Goal: Information Seeking & Learning: Find specific fact

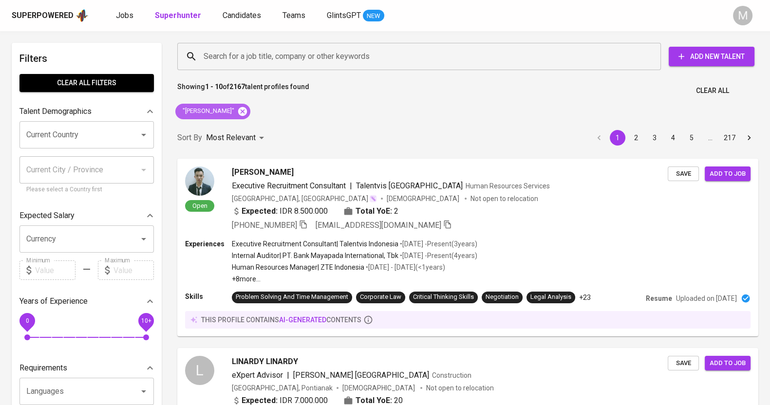
click at [238, 114] on icon at bounding box center [242, 111] width 9 height 9
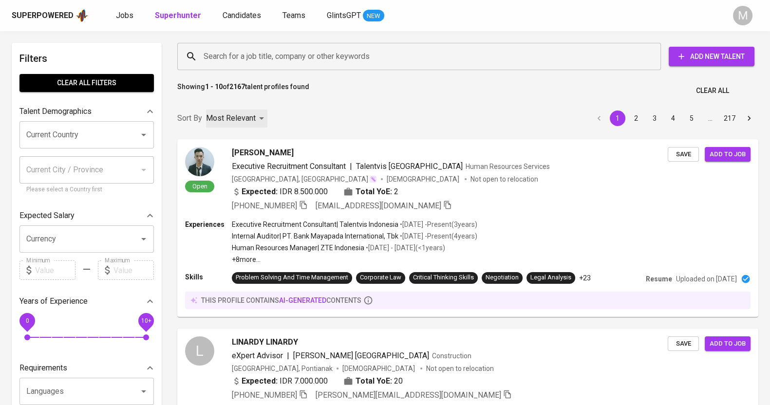
click at [236, 110] on div "Most Relevant" at bounding box center [236, 119] width 61 height 18
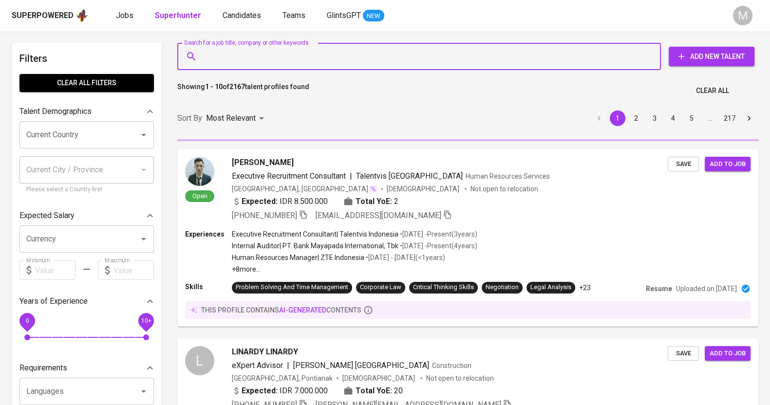
click at [273, 51] on input "Search for a job title, company or other keywords" at bounding box center [421, 56] width 440 height 18
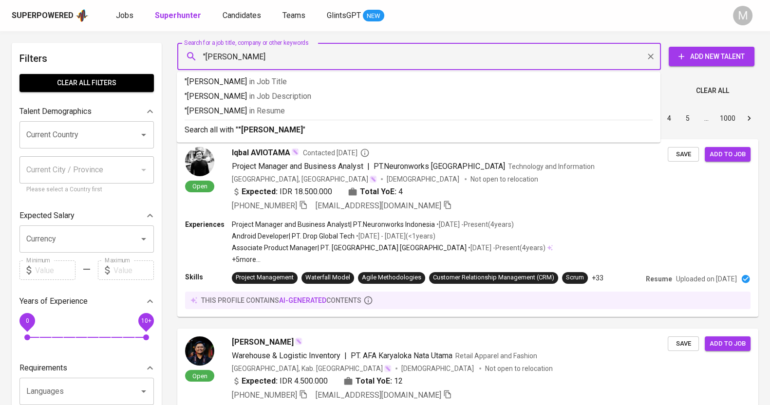
type input ""amanda putri""
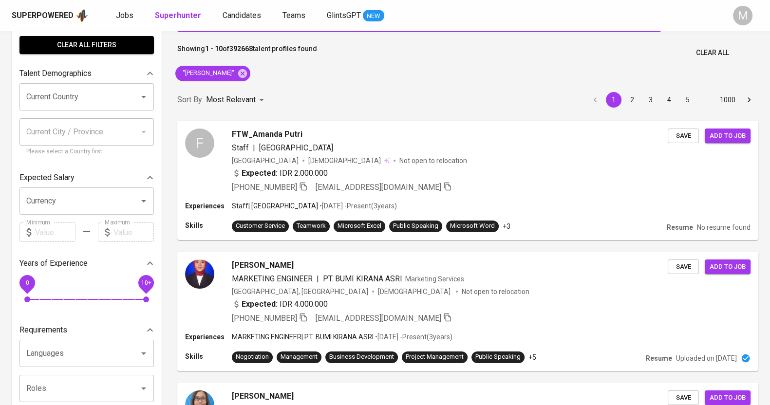
scroll to position [1195, 0]
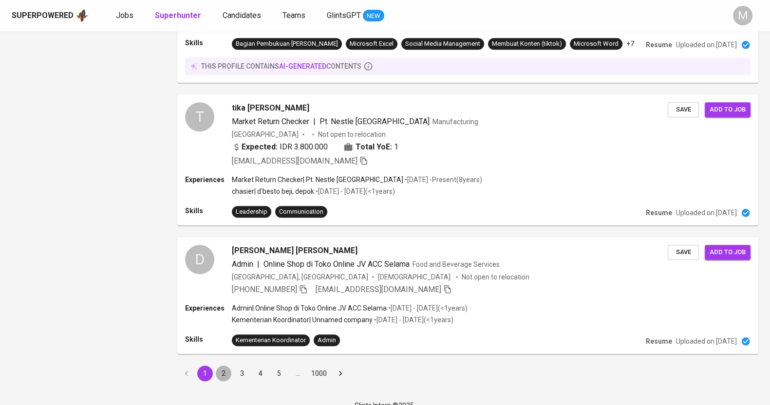
click at [226, 366] on button "2" at bounding box center [224, 374] width 16 height 16
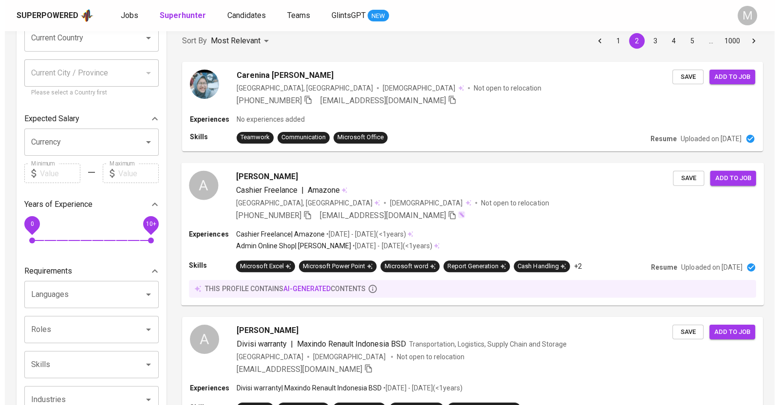
scroll to position [60, 0]
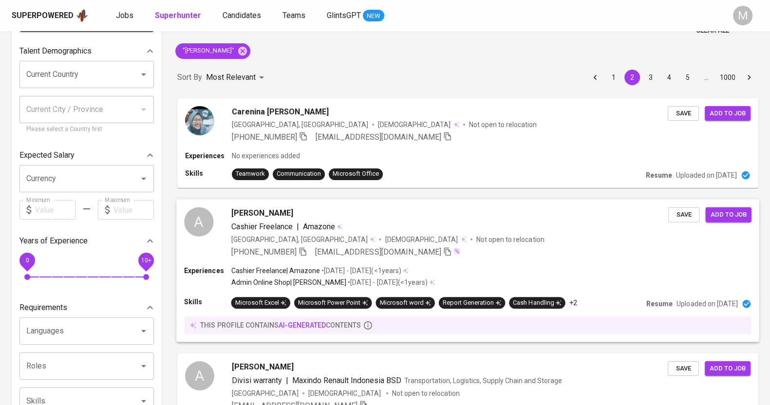
click at [356, 220] on div "Cashier Freelance | Amazone" at bounding box center [449, 226] width 437 height 12
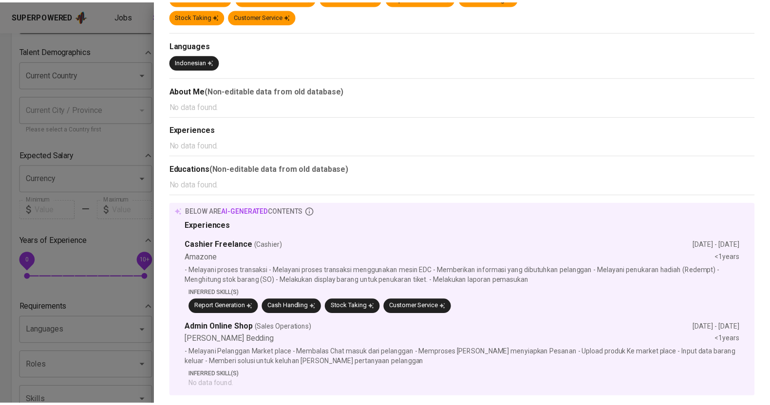
scroll to position [0, 0]
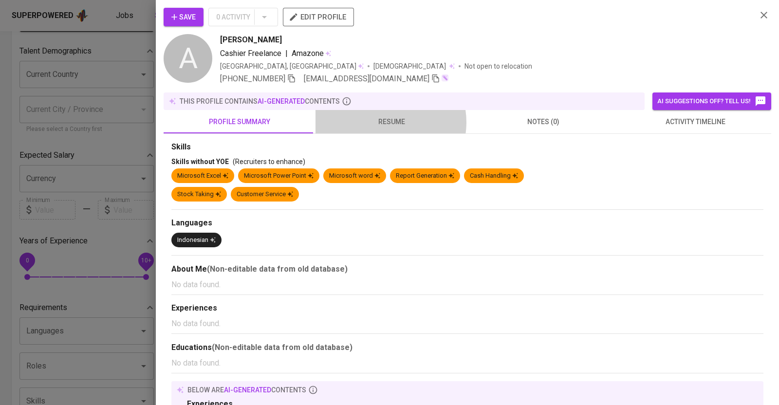
click at [383, 122] on span "resume" at bounding box center [391, 122] width 140 height 12
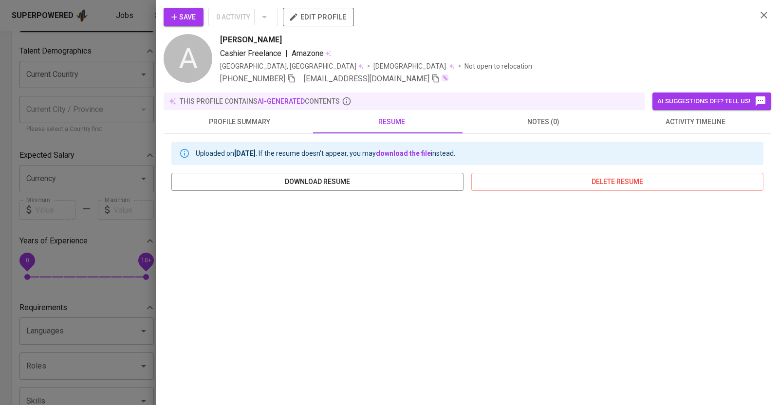
click at [126, 124] on div at bounding box center [389, 202] width 779 height 405
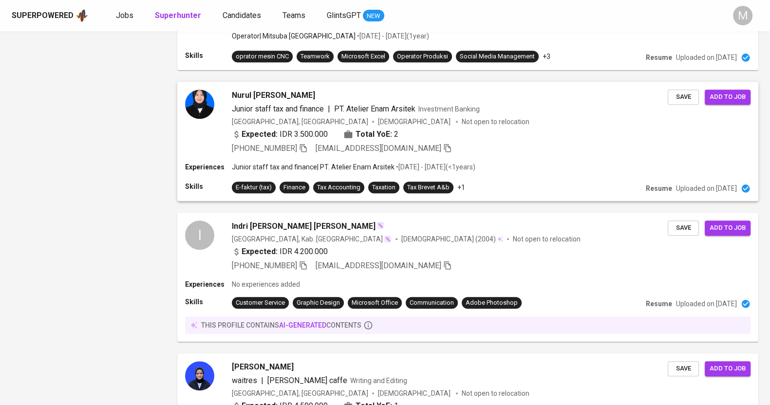
scroll to position [1105, 0]
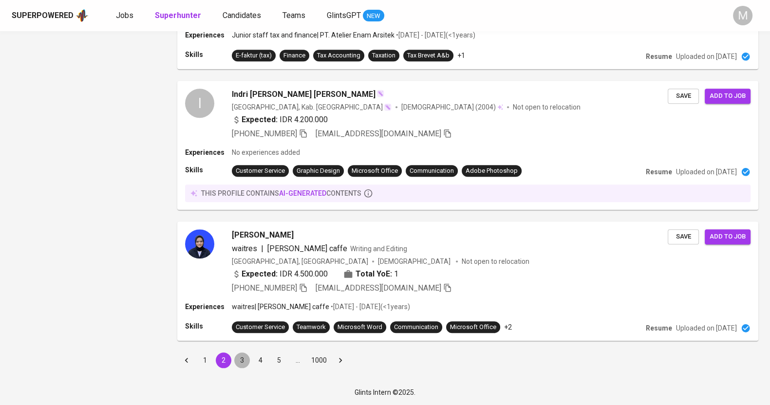
click at [245, 364] on button "3" at bounding box center [242, 360] width 16 height 16
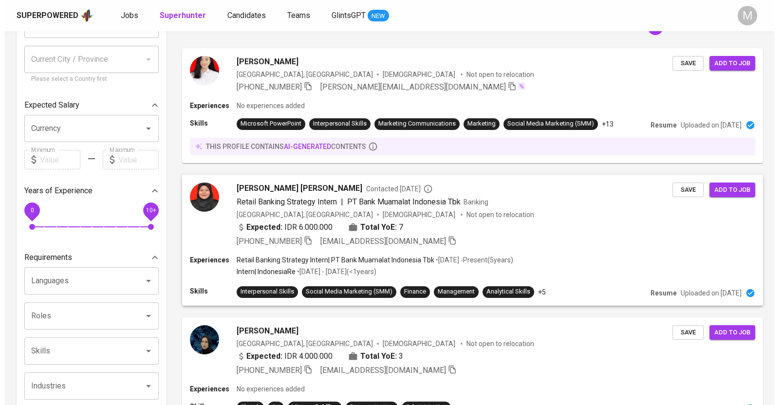
scroll to position [60, 0]
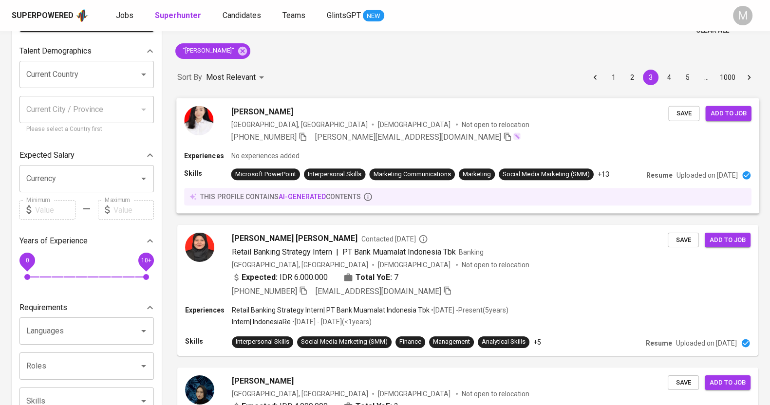
click at [463, 120] on div "Indonesia, Jakarta Pusat Female Not open to relocation" at bounding box center [449, 124] width 437 height 10
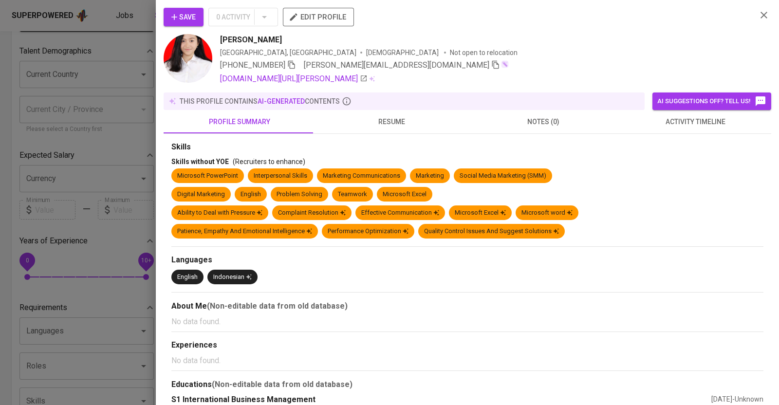
scroll to position [29, 0]
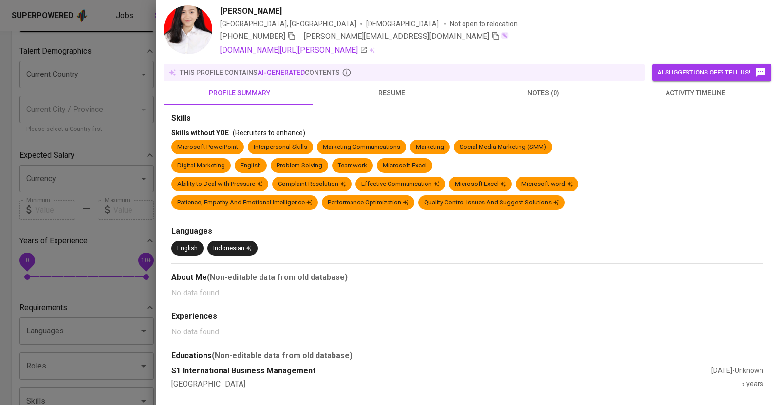
click at [392, 92] on span "resume" at bounding box center [391, 93] width 140 height 12
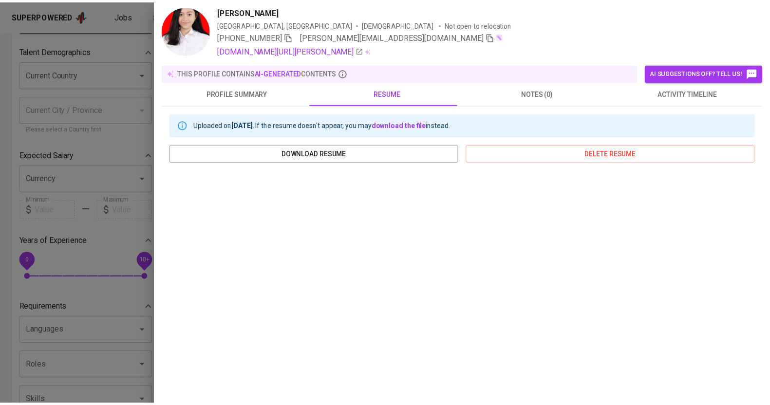
scroll to position [101, 0]
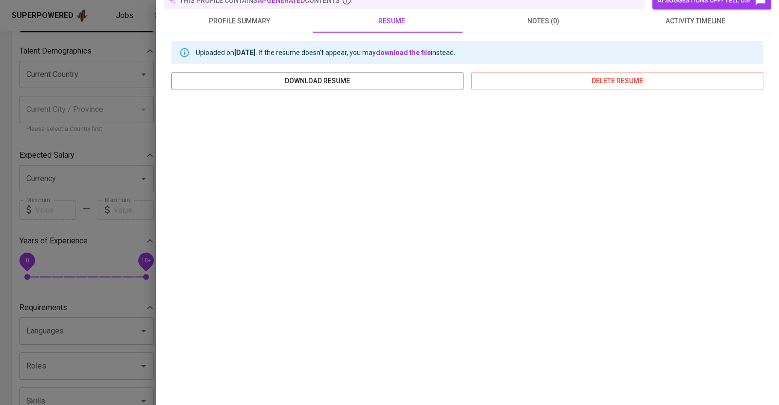
drag, startPoint x: 93, startPoint y: 120, endPoint x: 286, endPoint y: 147, distance: 195.1
click at [93, 120] on div at bounding box center [389, 202] width 779 height 405
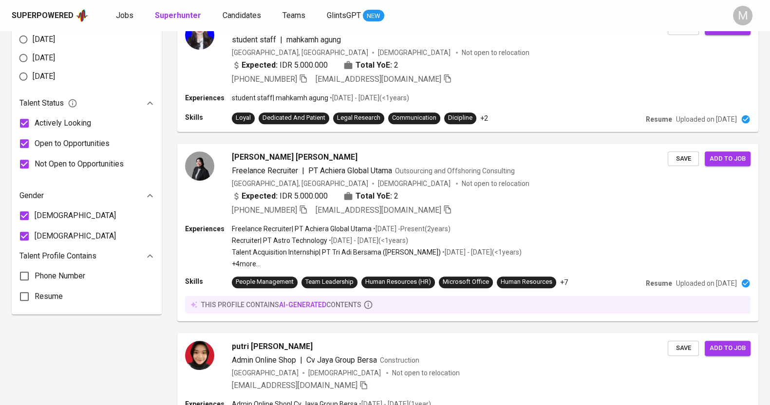
scroll to position [608, 0]
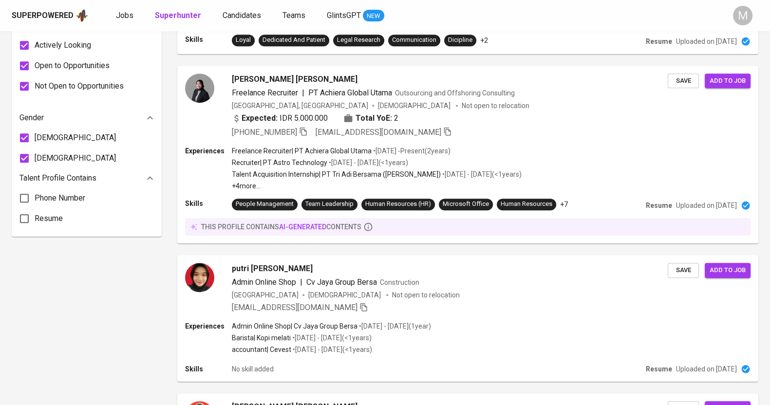
click at [42, 141] on span "[DEMOGRAPHIC_DATA]" at bounding box center [75, 138] width 81 height 12
click at [35, 141] on input "[DEMOGRAPHIC_DATA]" at bounding box center [24, 138] width 20 height 20
checkbox input "false"
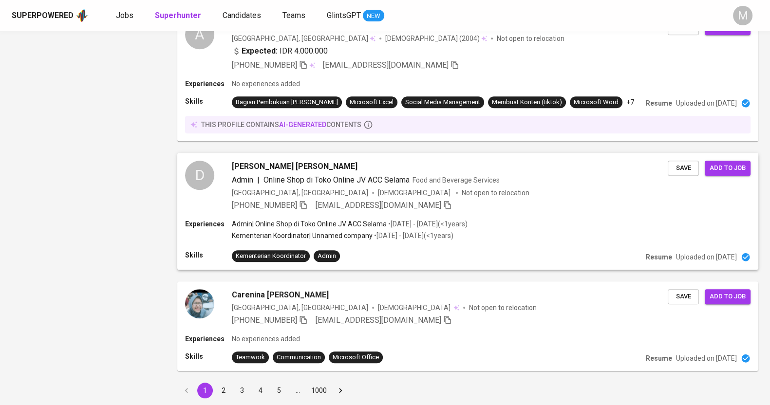
scroll to position [1154, 0]
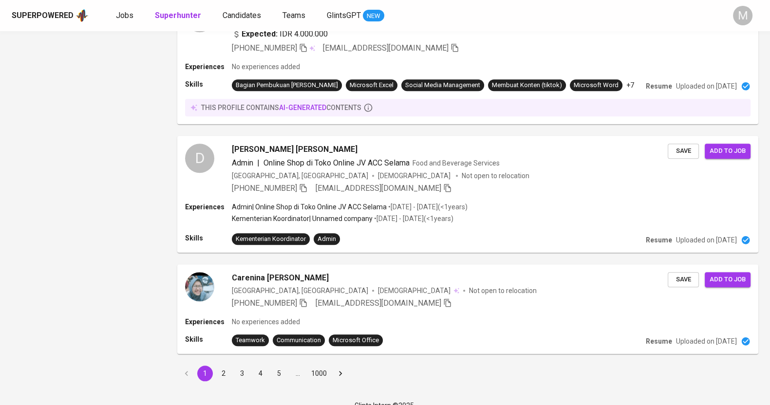
click at [222, 366] on button "2" at bounding box center [224, 374] width 16 height 16
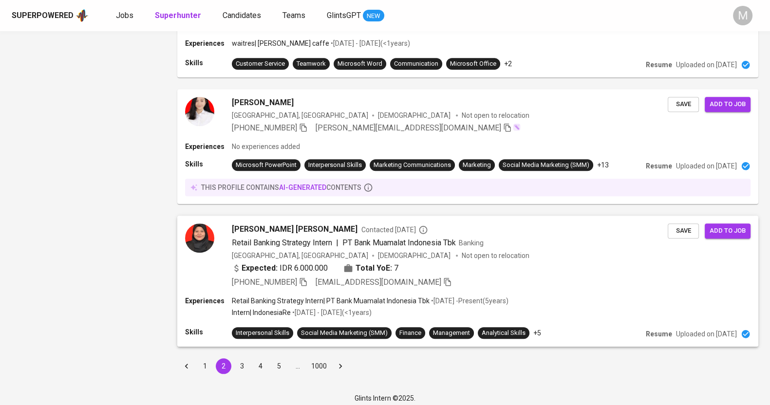
scroll to position [1174, 0]
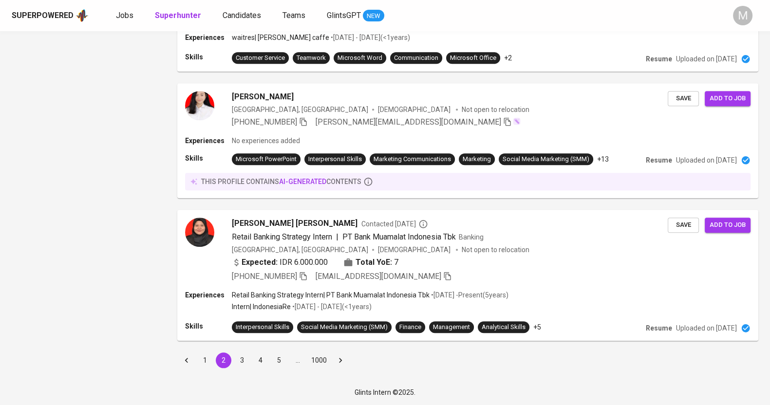
click at [245, 358] on button "3" at bounding box center [242, 360] width 16 height 16
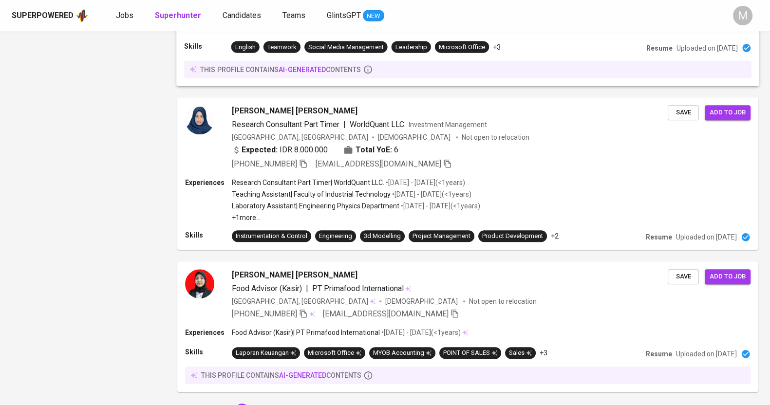
scroll to position [1351, 0]
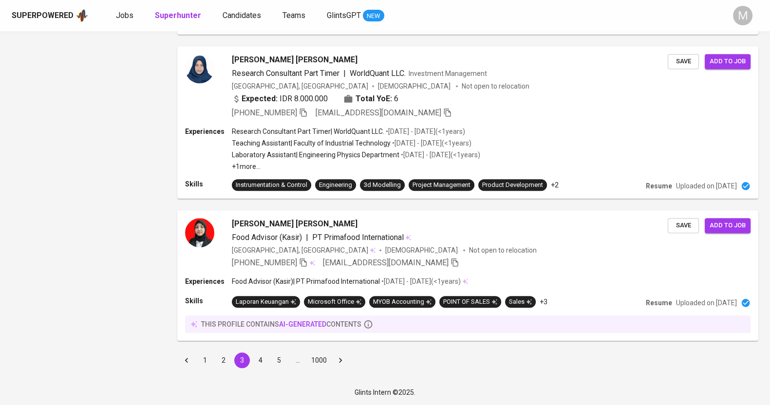
drag, startPoint x: 260, startPoint y: 359, endPoint x: 112, endPoint y: 3, distance: 384.9
click at [260, 359] on button "4" at bounding box center [261, 360] width 16 height 16
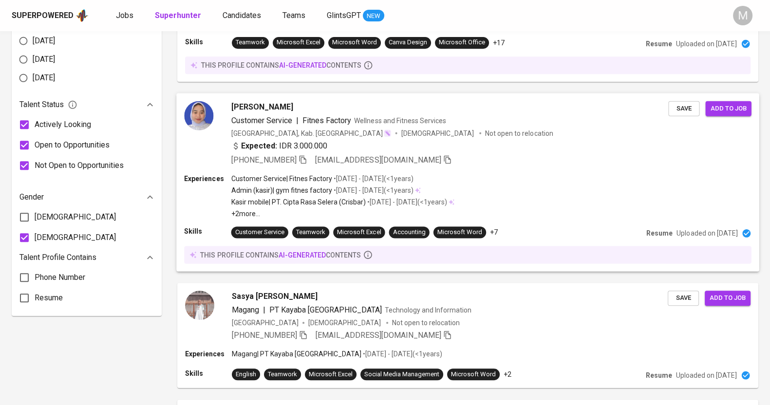
scroll to position [548, 0]
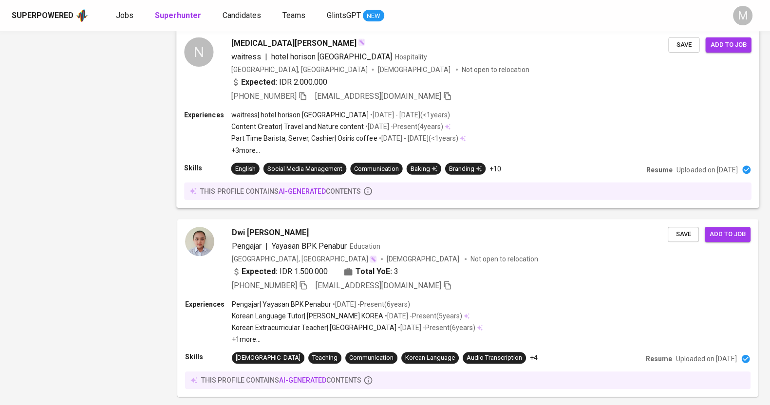
scroll to position [1376, 0]
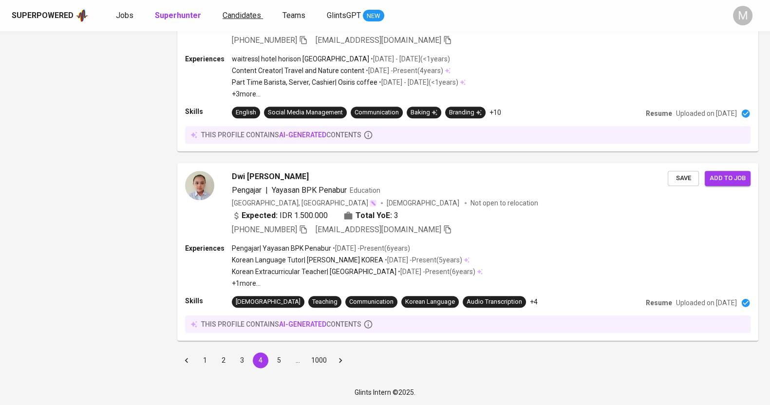
drag, startPoint x: 282, startPoint y: 358, endPoint x: 227, endPoint y: 18, distance: 344.6
click at [282, 358] on button "5" at bounding box center [279, 360] width 16 height 16
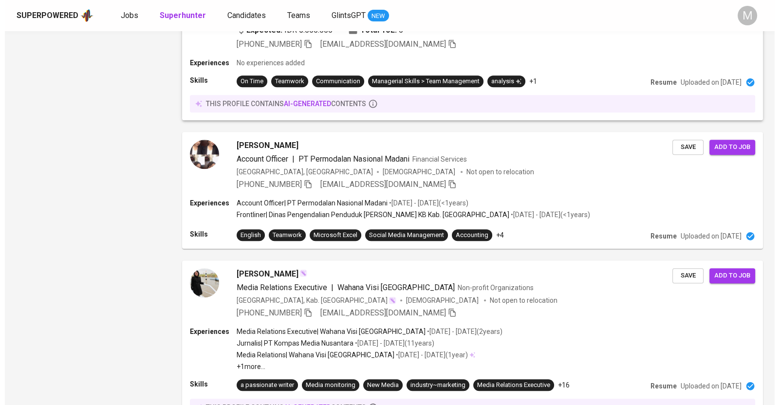
scroll to position [1307, 0]
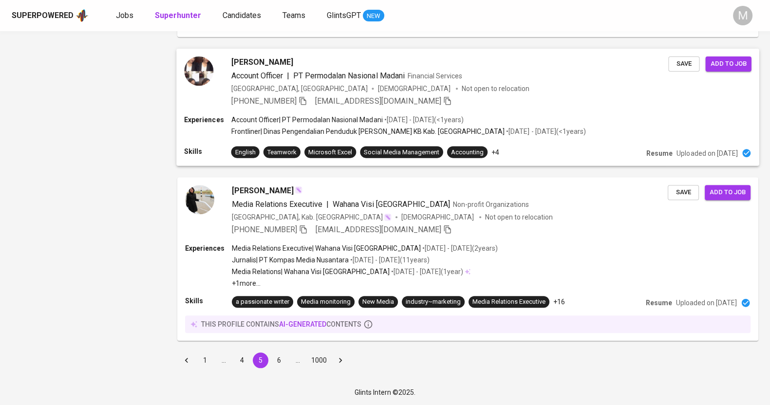
click at [493, 108] on div "Amanda Putri Account Officer | PT Permodalan Nasional Madani Financial Services…" at bounding box center [467, 82] width 583 height 66
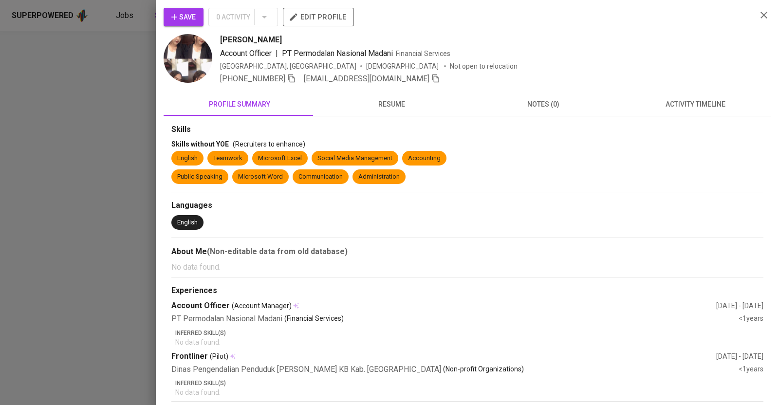
click at [387, 97] on button "resume" at bounding box center [391, 103] width 152 height 23
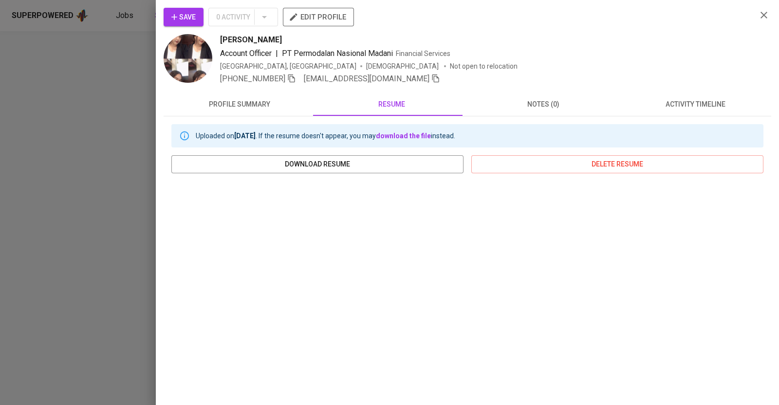
click at [91, 224] on div at bounding box center [389, 202] width 779 height 405
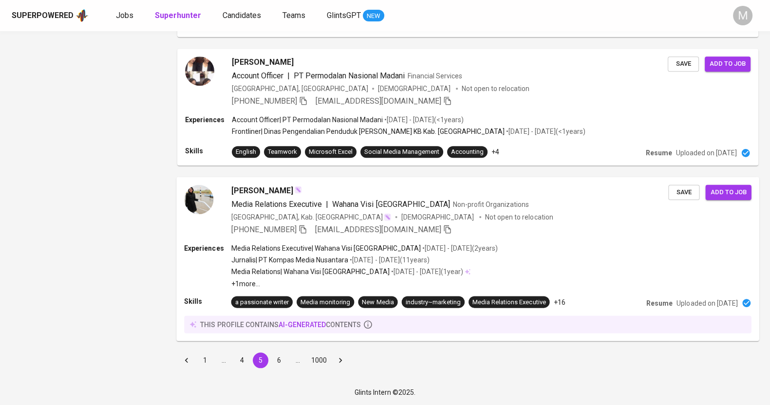
click at [520, 230] on div "+62 811-2749-344 amandapu3nugrahanti@gmail.com" at bounding box center [449, 230] width 437 height 12
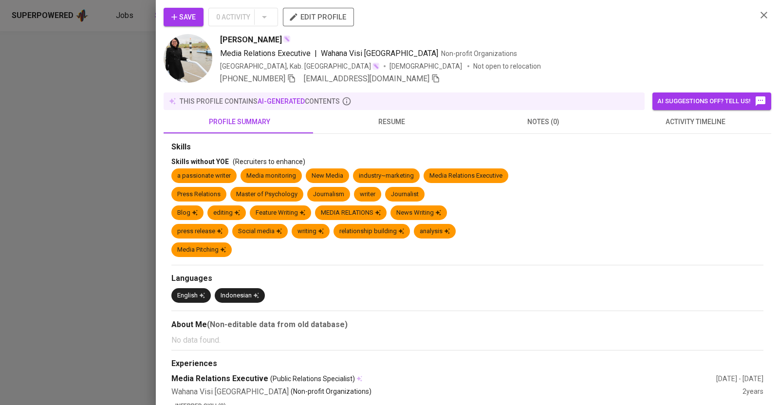
click at [367, 124] on span "resume" at bounding box center [391, 122] width 140 height 12
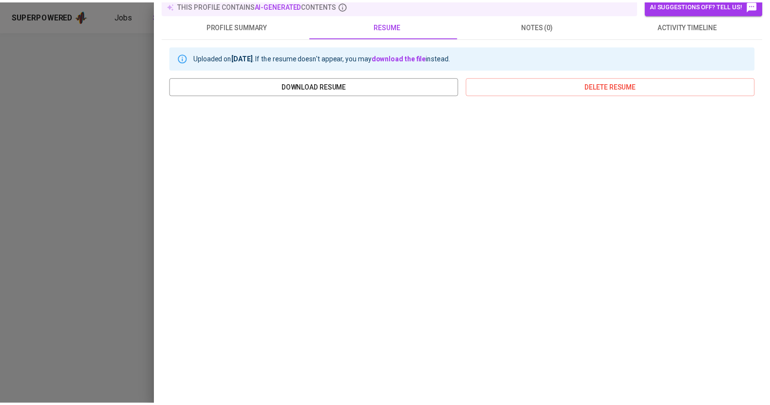
scroll to position [101, 0]
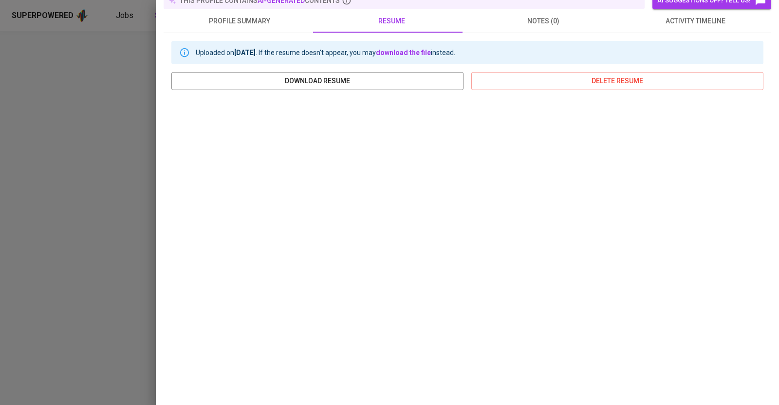
click at [102, 156] on div at bounding box center [389, 202] width 779 height 405
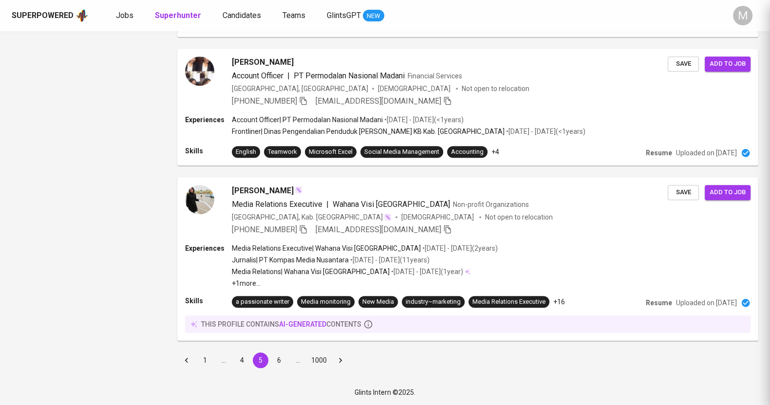
scroll to position [0, 0]
click at [271, 360] on button "6" at bounding box center [279, 360] width 16 height 16
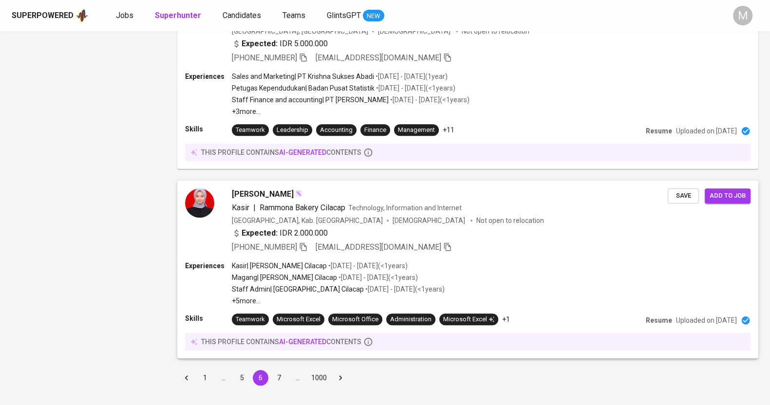
scroll to position [1330, 0]
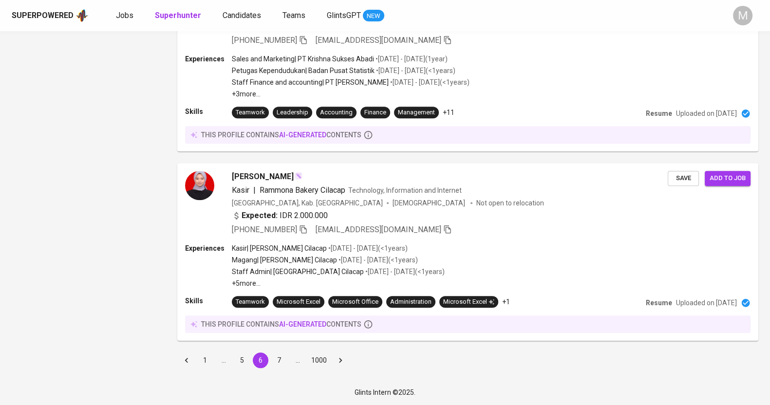
click at [281, 366] on button "7" at bounding box center [279, 360] width 16 height 16
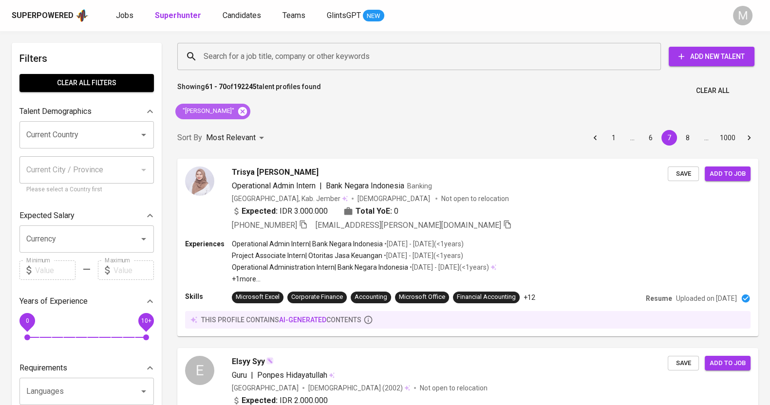
click at [238, 110] on icon at bounding box center [242, 111] width 9 height 9
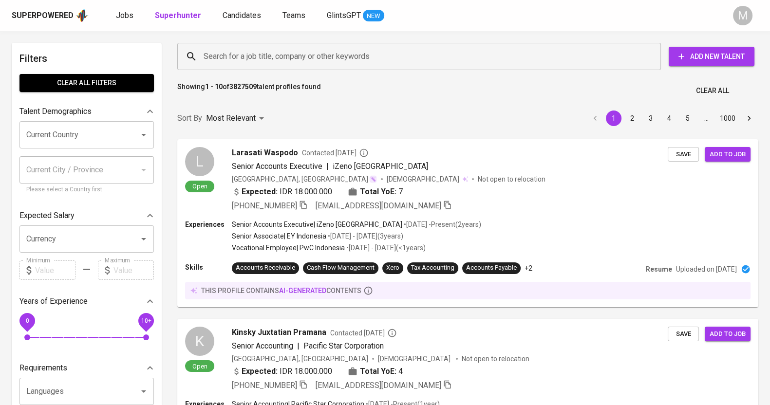
click at [271, 54] on input "Search for a job title, company or other keywords" at bounding box center [421, 56] width 440 height 18
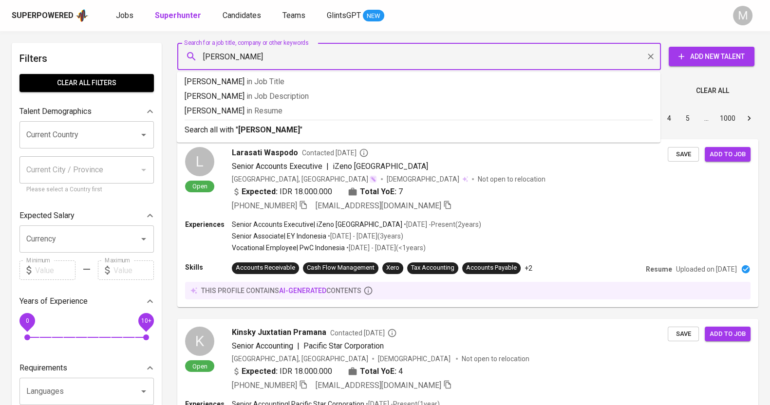
type input "[PERSON_NAME]"
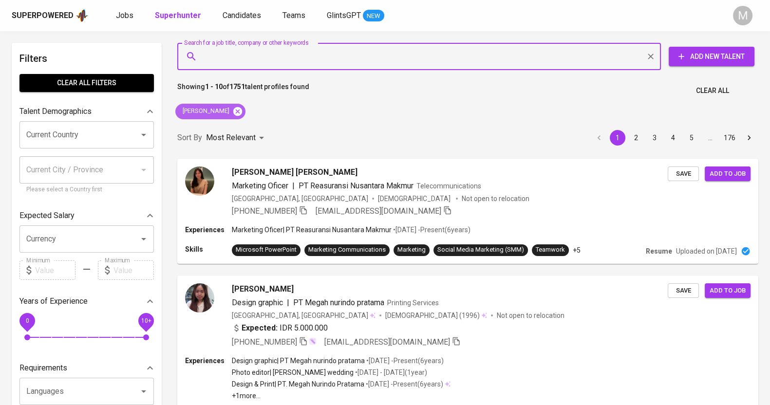
click at [243, 108] on icon at bounding box center [237, 111] width 11 height 11
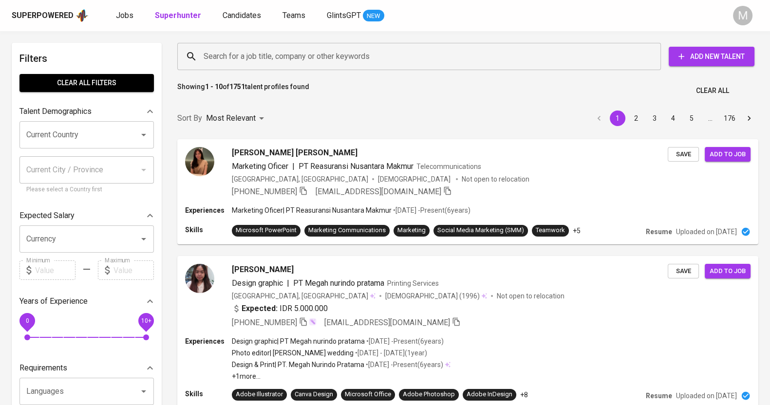
click at [258, 54] on input "Search for a job title, company or other keywords" at bounding box center [421, 56] width 440 height 18
click at [258, 58] on input "Search for a job title, company or other keywords" at bounding box center [421, 56] width 440 height 18
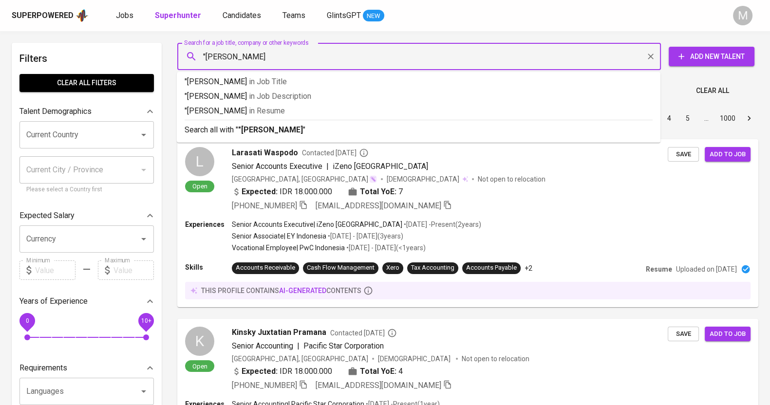
type input ""catherine benneth""
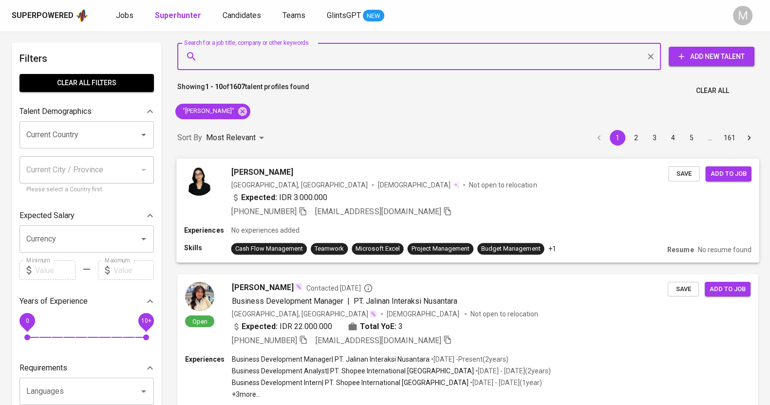
click at [469, 185] on p "Not open to relocation" at bounding box center [503, 185] width 68 height 10
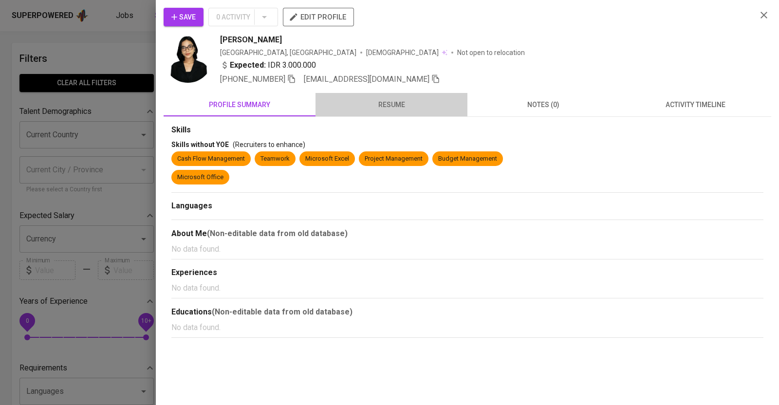
click at [395, 102] on span "resume" at bounding box center [391, 105] width 140 height 12
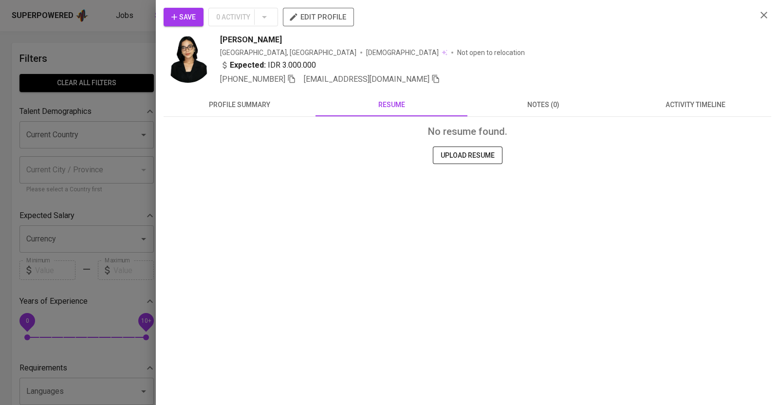
click at [255, 111] on button "profile summary" at bounding box center [240, 104] width 152 height 23
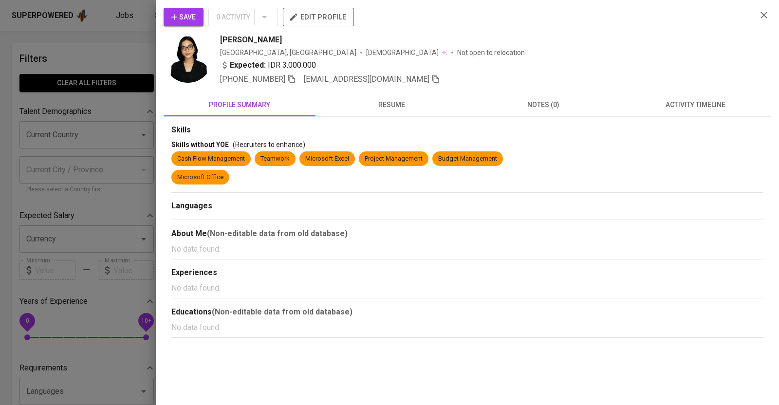
click at [761, 13] on icon "button" at bounding box center [763, 15] width 7 height 7
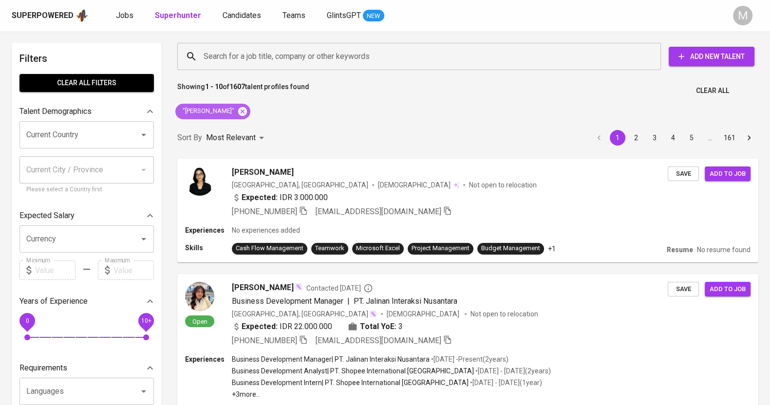
click at [241, 108] on icon at bounding box center [242, 111] width 9 height 9
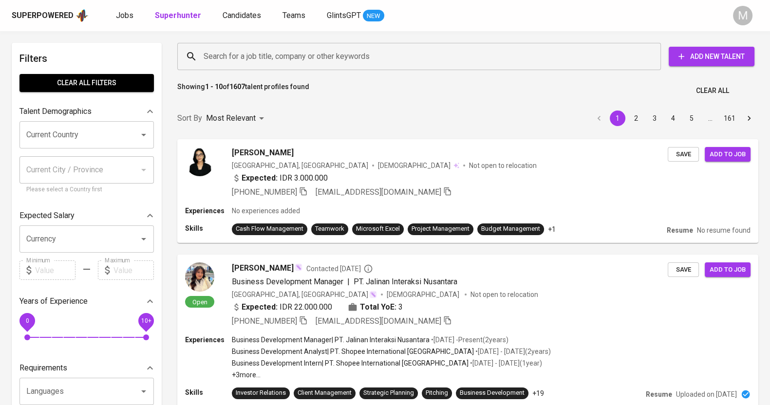
click at [325, 56] on input "Search for a job title, company or other keywords" at bounding box center [421, 56] width 440 height 18
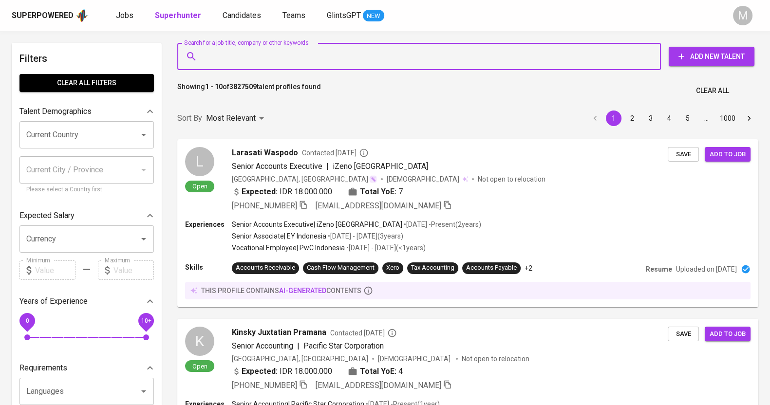
click at [269, 55] on input "Search for a job title, company or other keywords" at bounding box center [421, 56] width 440 height 18
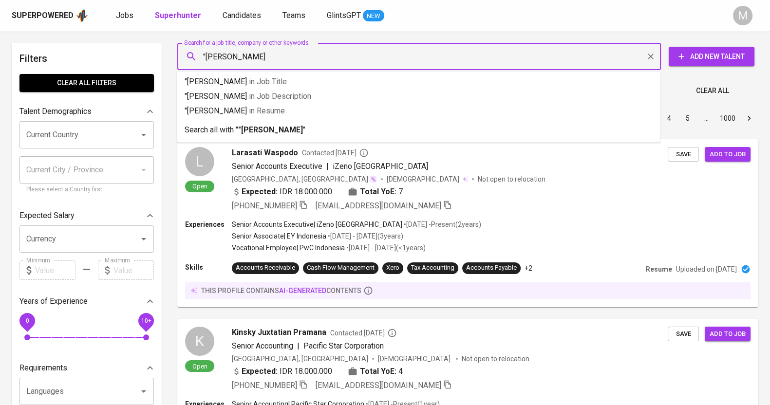
type input ""regina fitri oktavia""
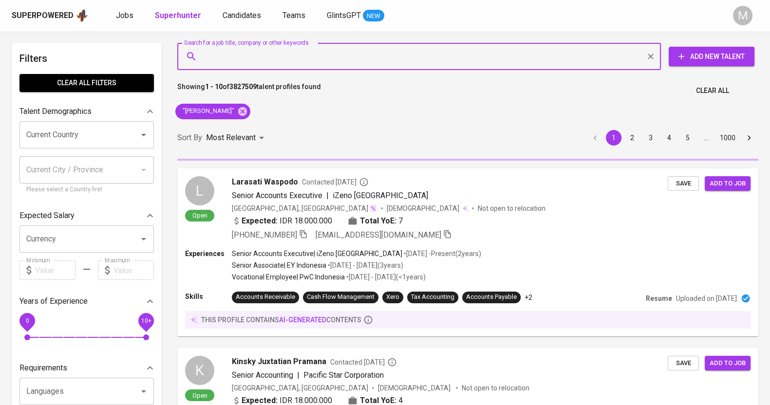
click at [148, 109] on icon at bounding box center [150, 112] width 12 height 12
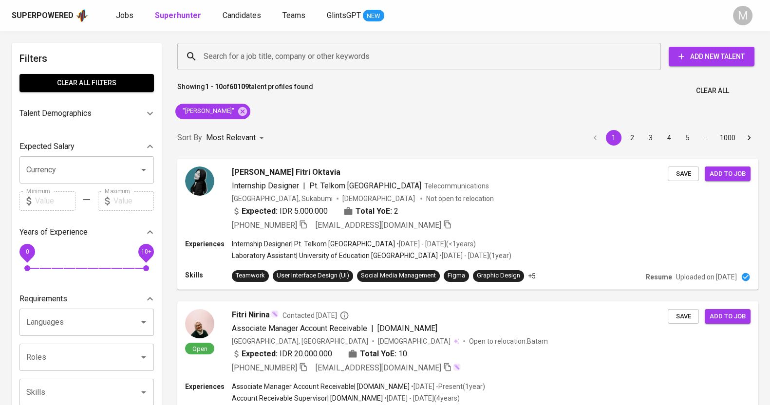
click at [148, 110] on icon at bounding box center [150, 114] width 12 height 12
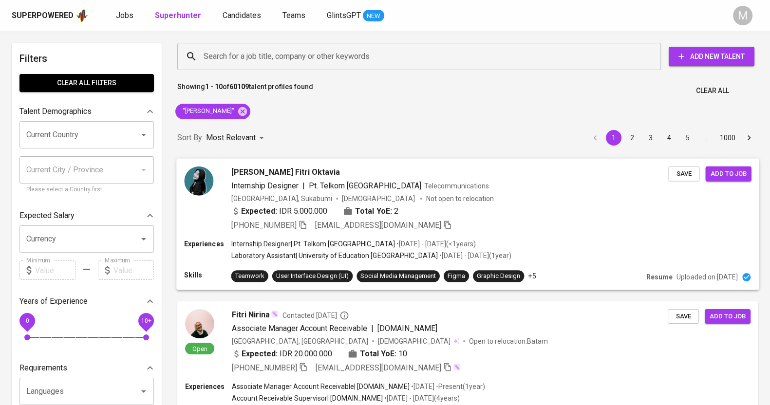
click at [470, 182] on div "Internship Designer | Pt. Telkom Indonesia Telecommunications" at bounding box center [449, 186] width 437 height 12
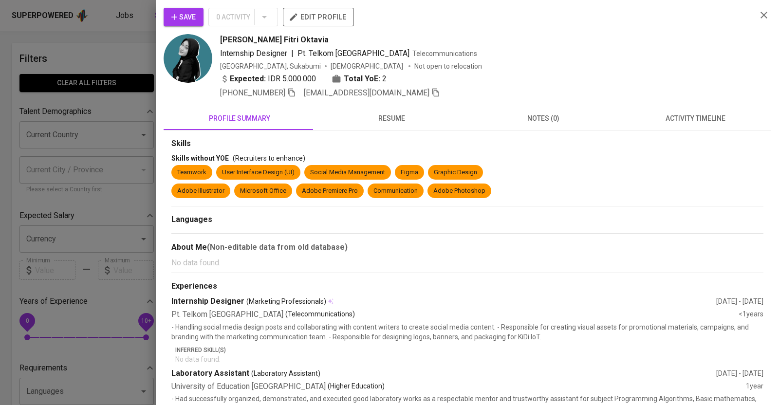
click at [386, 125] on button "resume" at bounding box center [391, 118] width 152 height 23
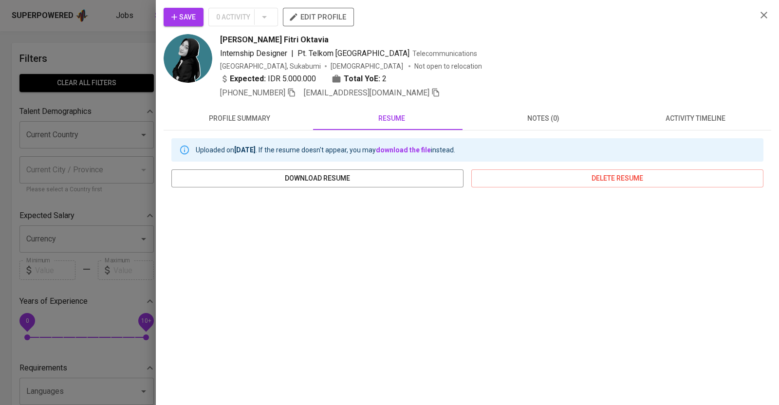
click at [280, 119] on span "profile summary" at bounding box center [239, 118] width 140 height 12
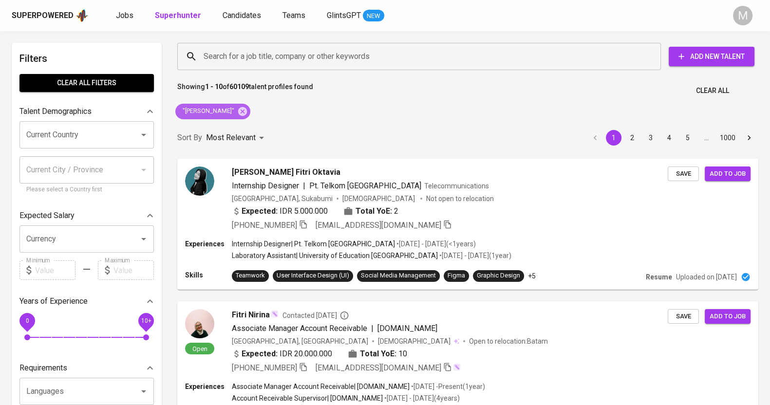
click at [247, 110] on icon at bounding box center [242, 111] width 9 height 9
click at [285, 52] on input "Search for a job title, company or other keywords" at bounding box center [421, 56] width 440 height 18
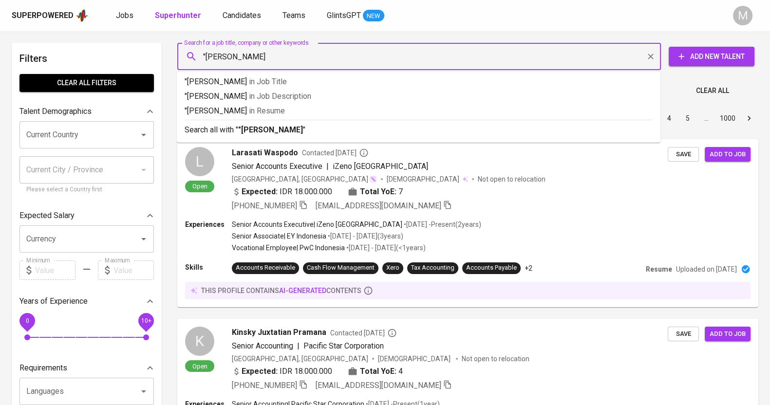
type input ""[PERSON_NAME]""
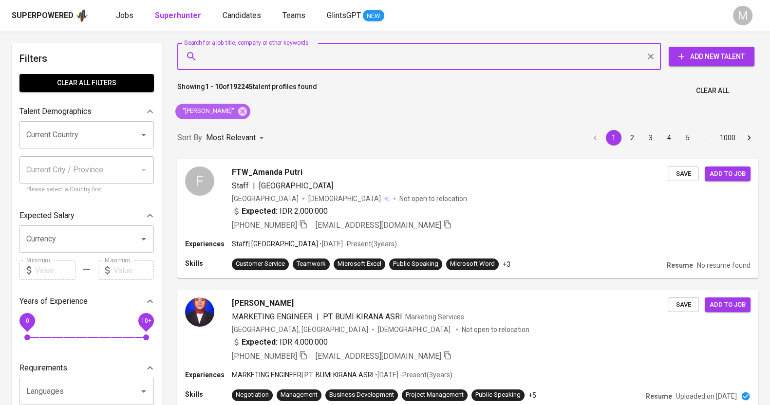
drag, startPoint x: 232, startPoint y: 114, endPoint x: 275, endPoint y: 57, distance: 71.4
click at [238, 114] on icon at bounding box center [242, 111] width 9 height 9
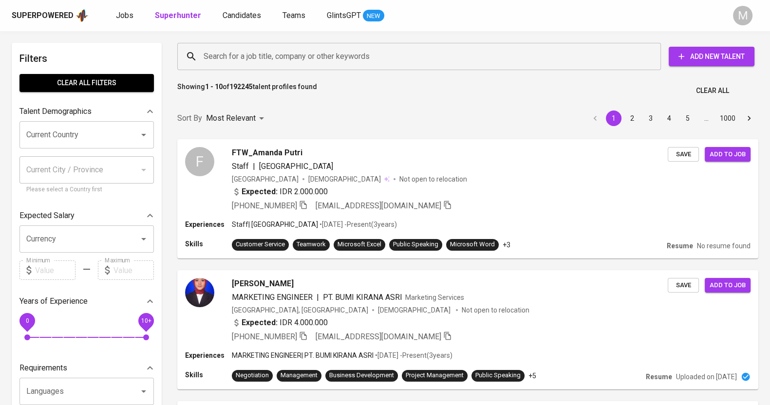
click at [275, 57] on input "Search for a job title, company or other keywords" at bounding box center [421, 56] width 440 height 18
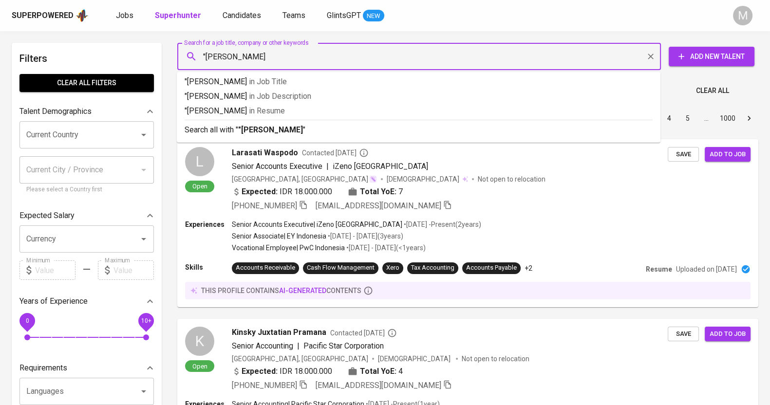
type input ""[PERSON_NAME]""
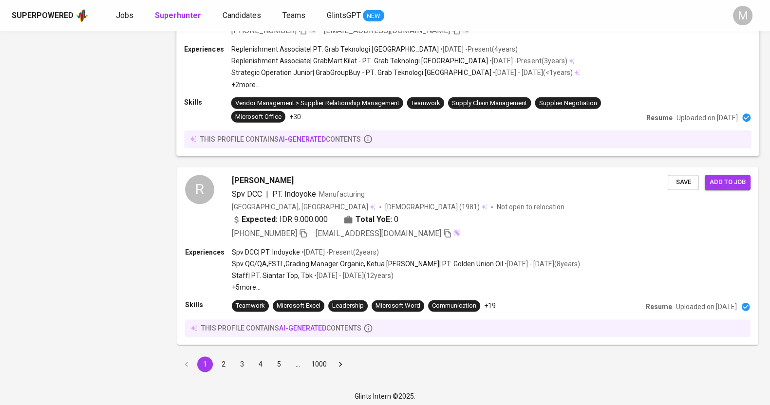
scroll to position [1593, 0]
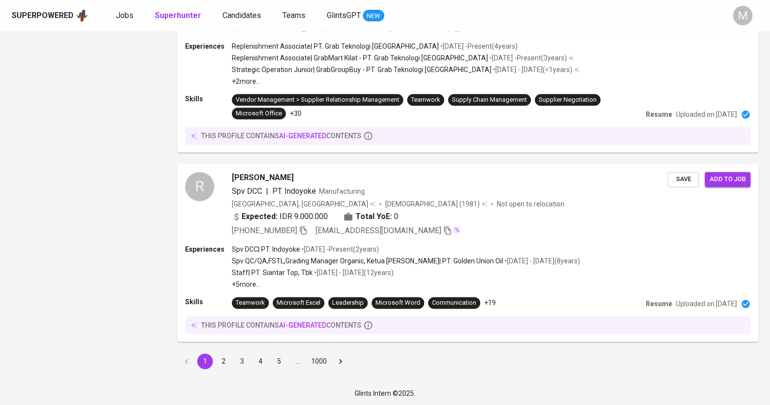
drag, startPoint x: 224, startPoint y: 359, endPoint x: 103, endPoint y: 9, distance: 370.7
click at [224, 359] on button "2" at bounding box center [224, 361] width 16 height 16
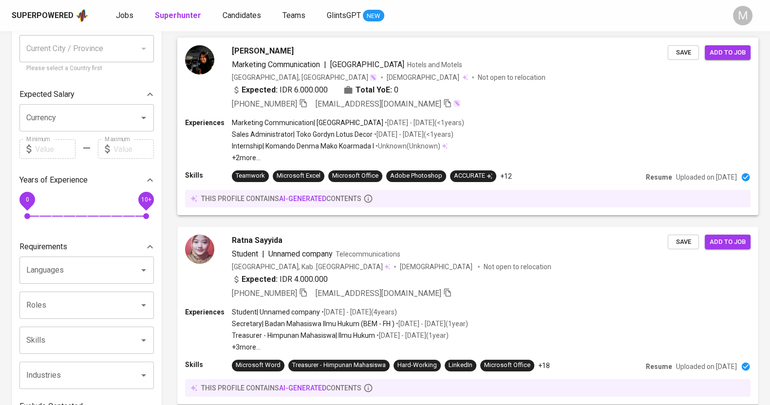
scroll to position [365, 0]
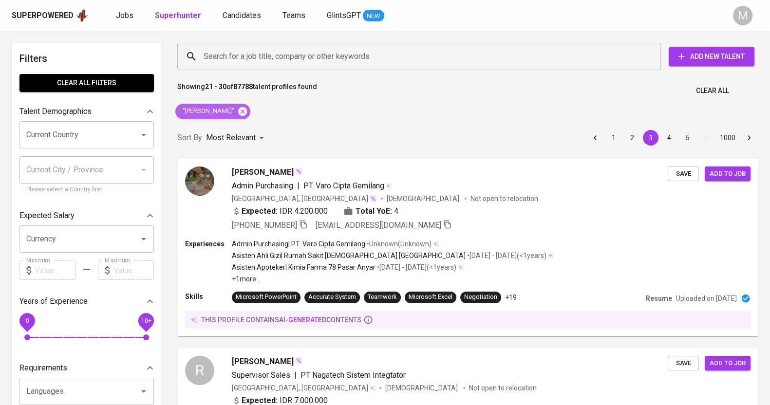
click at [246, 110] on icon at bounding box center [242, 111] width 9 height 9
click at [252, 57] on input "Search for a job title, company or other keywords" at bounding box center [421, 56] width 440 height 18
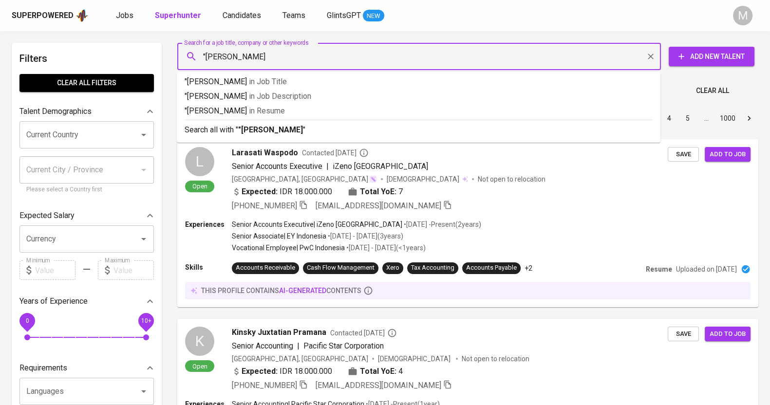
type input ""[PERSON_NAME]""
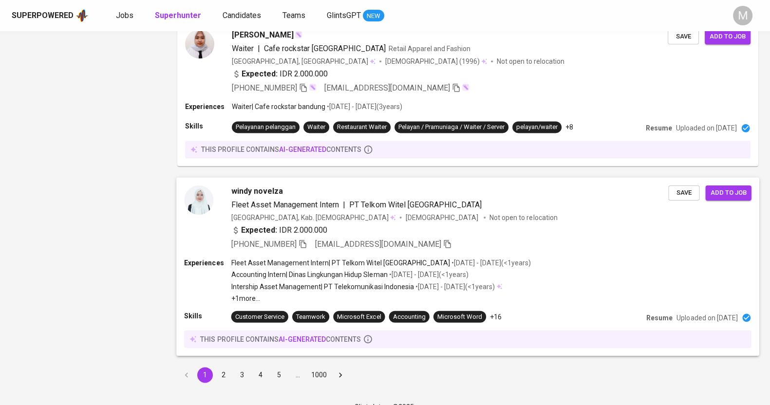
scroll to position [1658, 0]
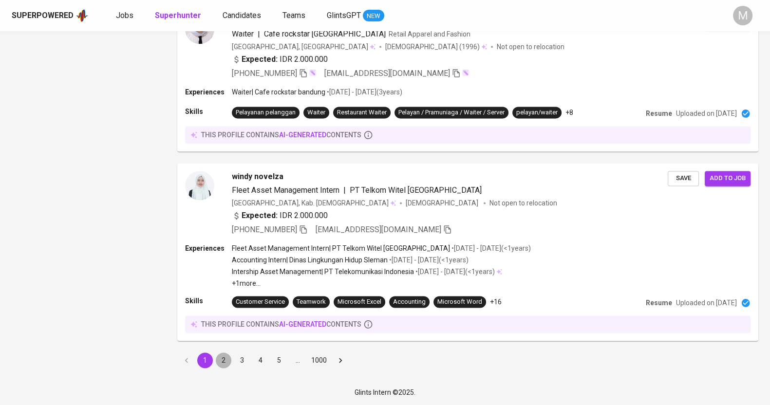
click at [226, 355] on button "2" at bounding box center [224, 360] width 16 height 16
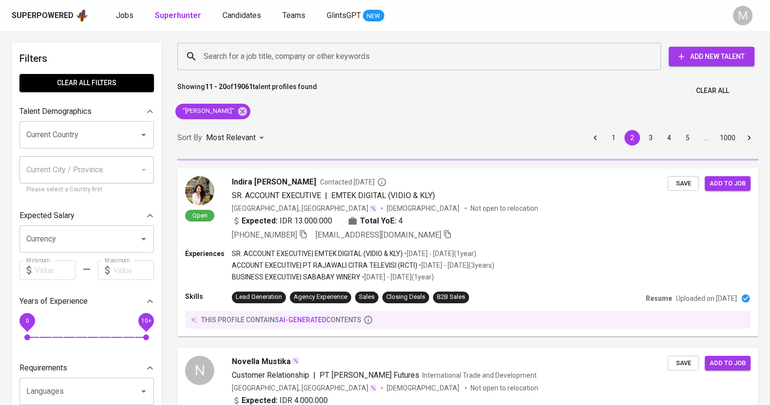
click at [104, 106] on div "Talent Demographics" at bounding box center [79, 112] width 121 height 12
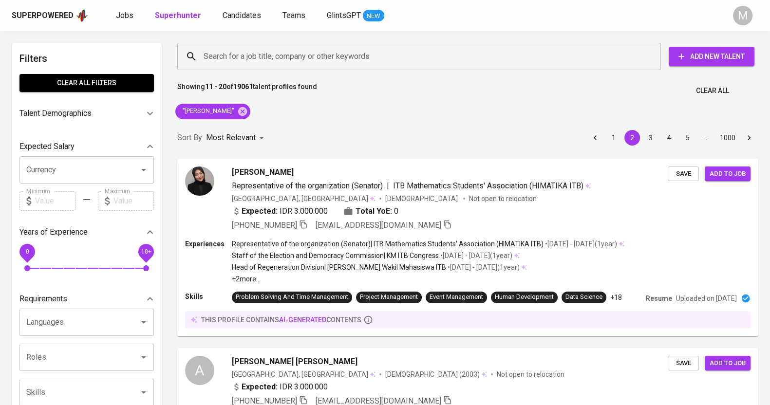
click at [112, 110] on div "Talent Demographics" at bounding box center [79, 114] width 121 height 12
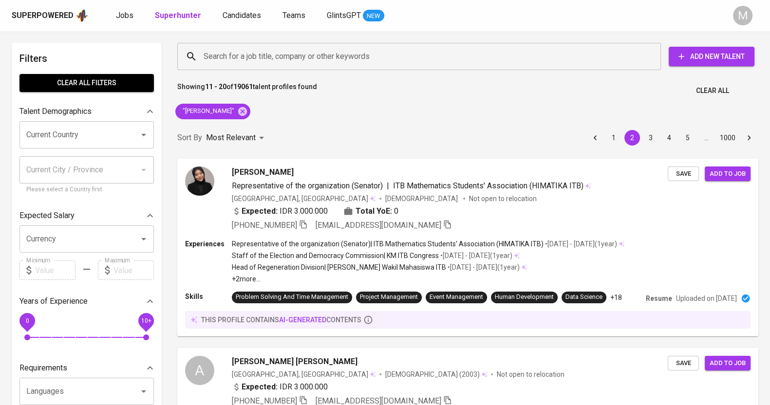
click at [86, 145] on div "Current Country" at bounding box center [86, 134] width 134 height 27
type input "b"
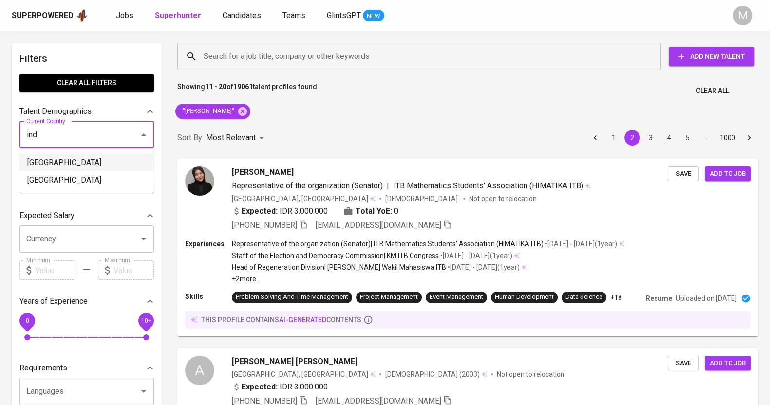
click at [74, 166] on li "[GEOGRAPHIC_DATA]" at bounding box center [86, 163] width 134 height 18
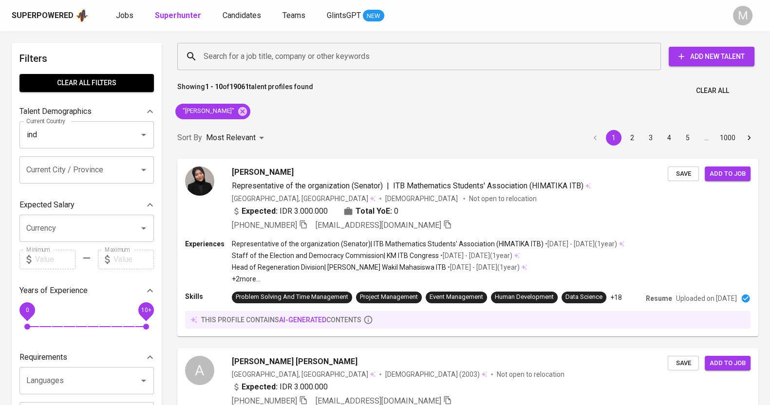
type input "[GEOGRAPHIC_DATA]"
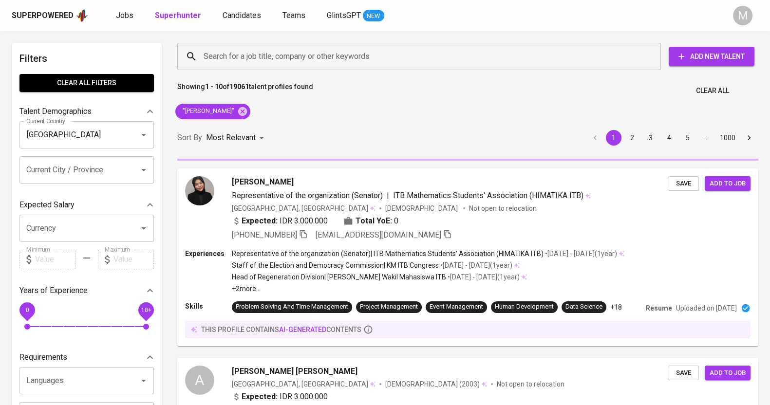
click at [56, 166] on input "Current City / Province" at bounding box center [73, 170] width 98 height 18
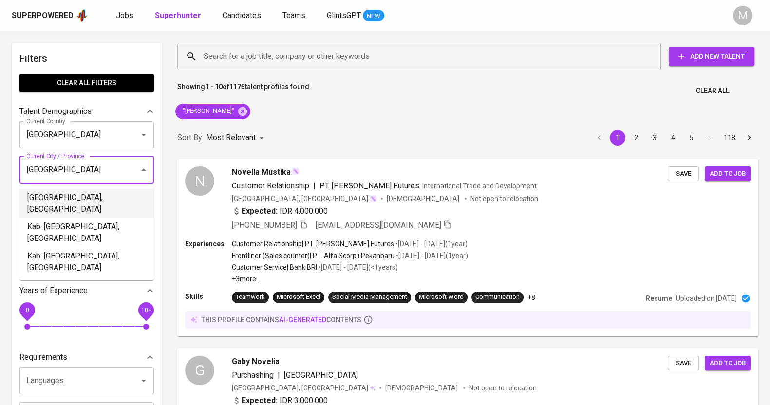
click at [90, 197] on li "Bandung, Jawa Barat" at bounding box center [86, 203] width 134 height 29
type input "bandung"
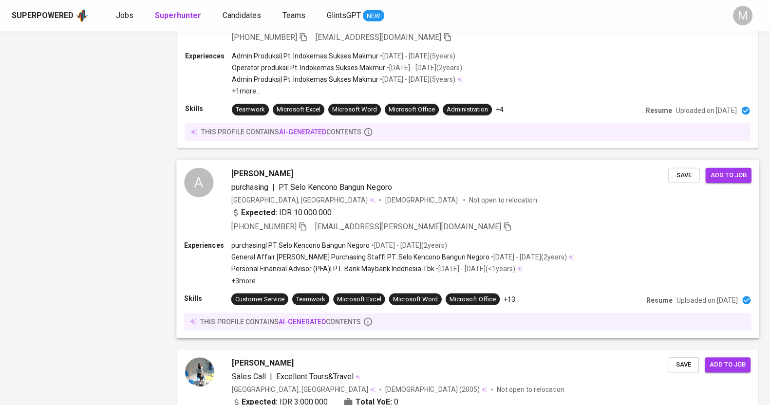
scroll to position [1278, 0]
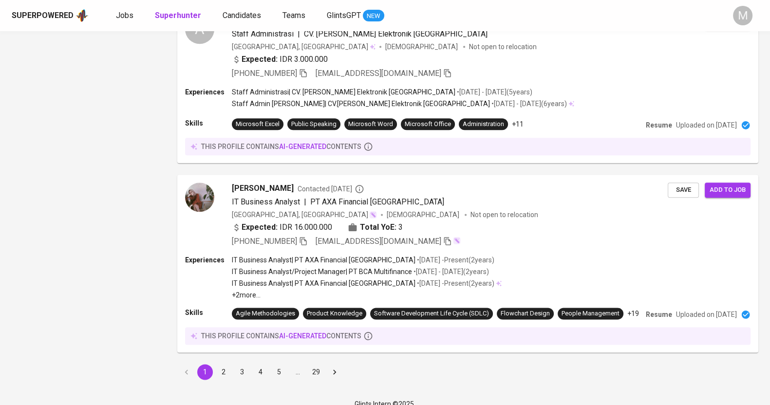
scroll to position [1545, 0]
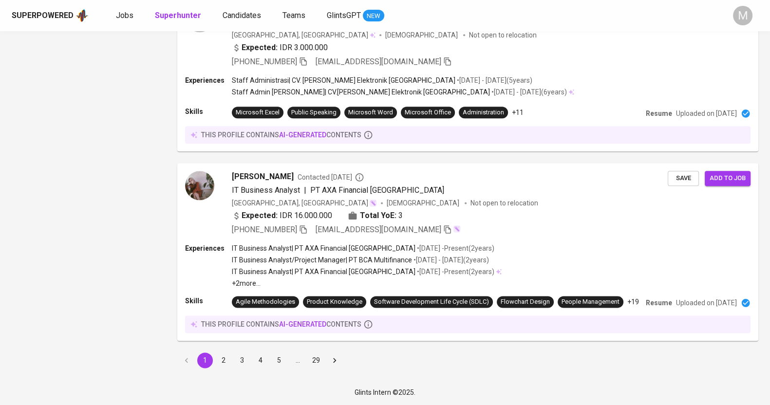
click at [223, 355] on button "2" at bounding box center [224, 360] width 16 height 16
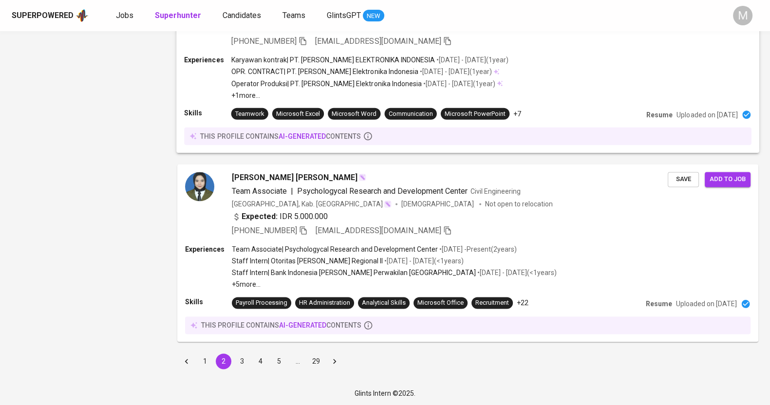
scroll to position [1615, 0]
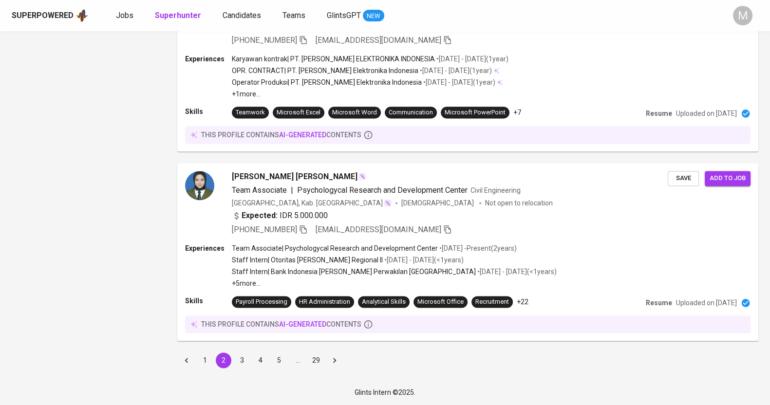
click at [243, 359] on button "3" at bounding box center [242, 360] width 16 height 16
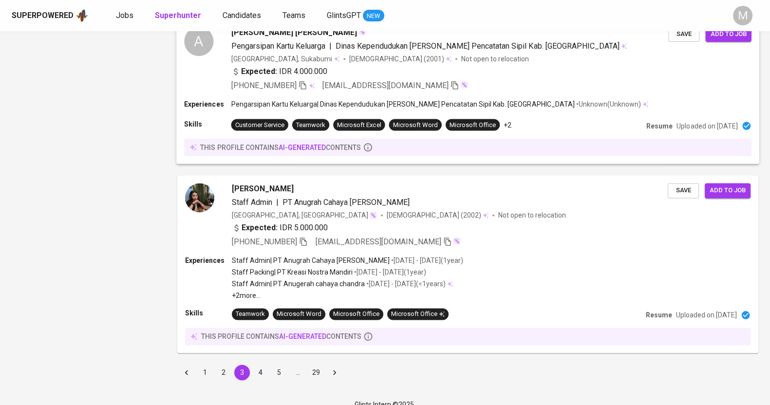
scroll to position [1613, 0]
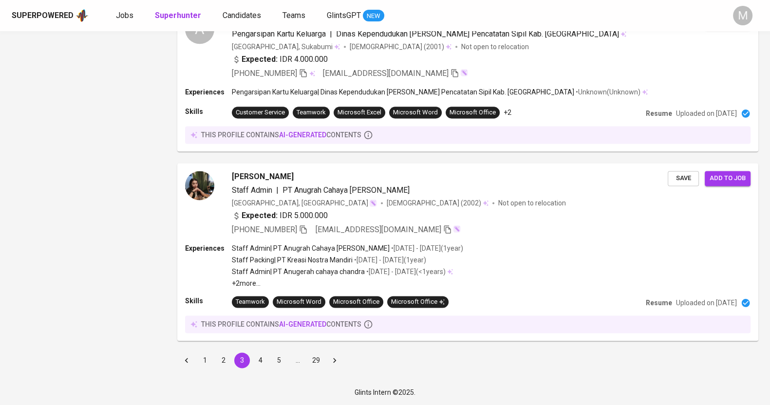
drag, startPoint x: 255, startPoint y: 362, endPoint x: 492, endPoint y: 261, distance: 256.9
click at [255, 362] on button "4" at bounding box center [261, 360] width 16 height 16
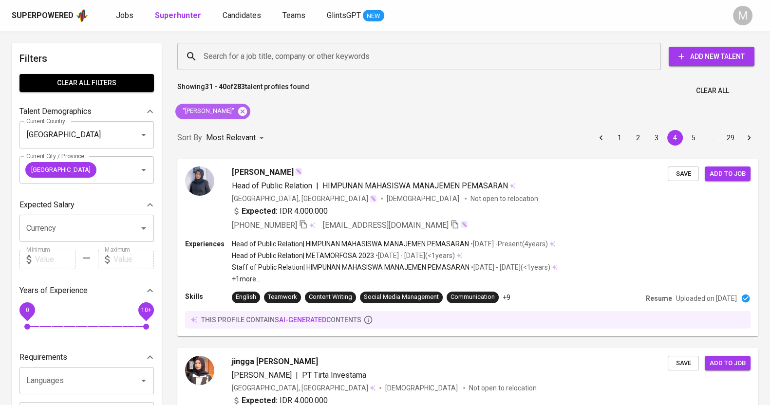
click at [238, 110] on icon at bounding box center [242, 111] width 9 height 9
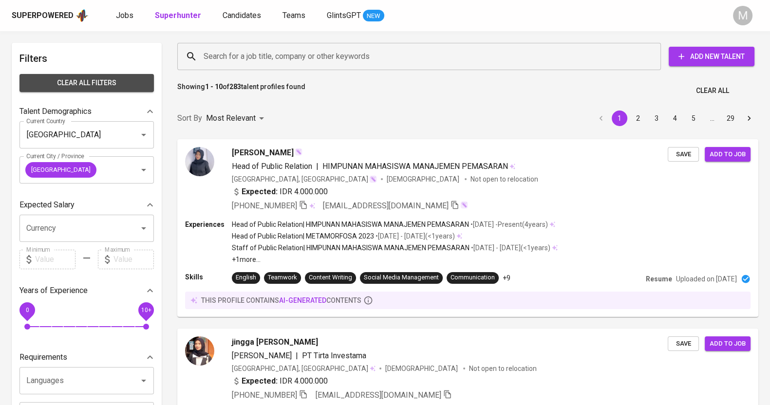
click at [104, 81] on span "Clear All filters" at bounding box center [86, 83] width 119 height 12
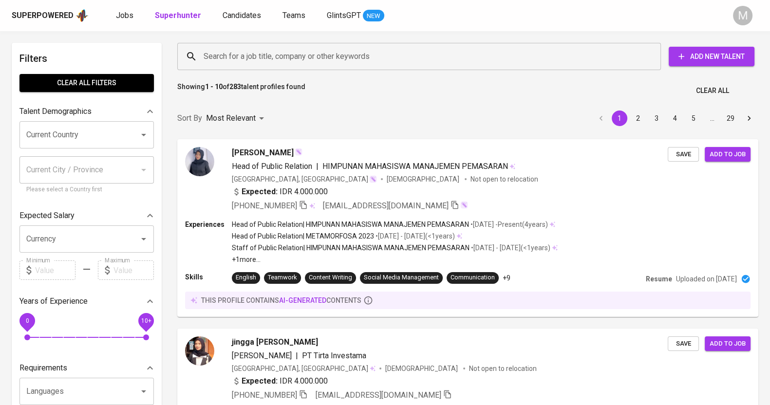
checkbox input "true"
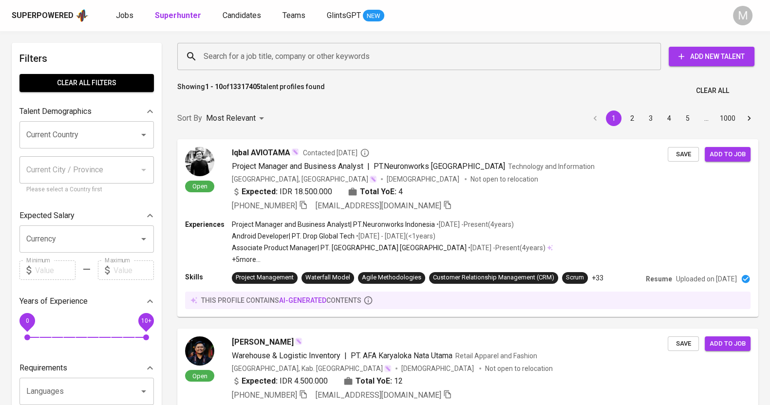
click at [246, 58] on input "Search for a job title, company or other keywords" at bounding box center [421, 56] width 440 height 18
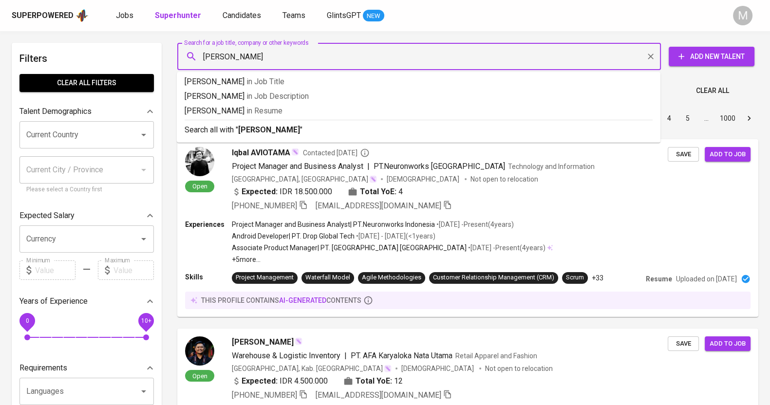
type input "[PERSON_NAME]"
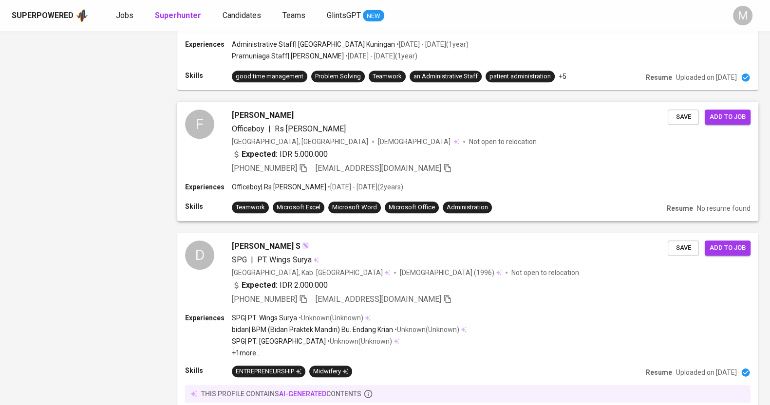
scroll to position [1416, 0]
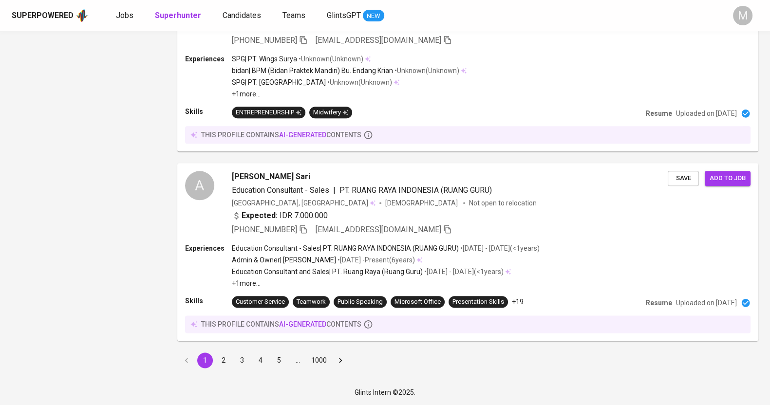
drag, startPoint x: 223, startPoint y: 361, endPoint x: 114, endPoint y: 0, distance: 377.1
click at [223, 361] on button "2" at bounding box center [224, 360] width 16 height 16
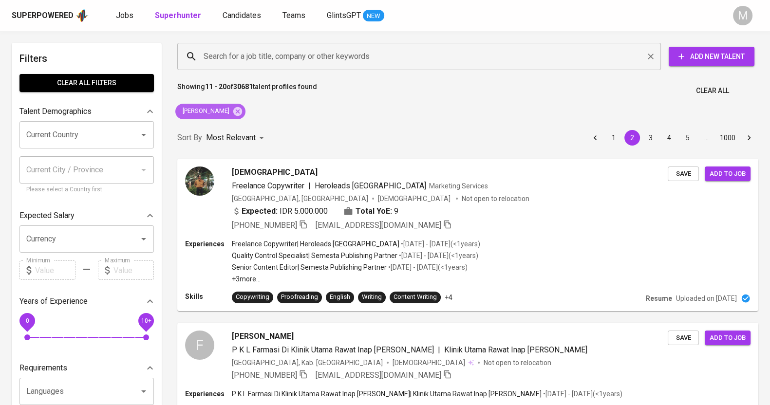
drag, startPoint x: 238, startPoint y: 112, endPoint x: 258, endPoint y: 50, distance: 65.1
click at [237, 112] on icon at bounding box center [237, 111] width 9 height 9
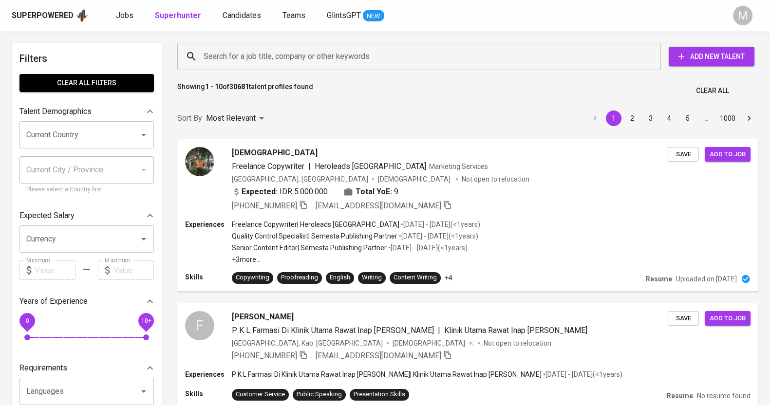
click at [253, 57] on input "Search for a job title, company or other keywords" at bounding box center [421, 56] width 440 height 18
paste input "[EMAIL_ADDRESS][DOMAIN_NAME]"
type input "[EMAIL_ADDRESS][DOMAIN_NAME]"
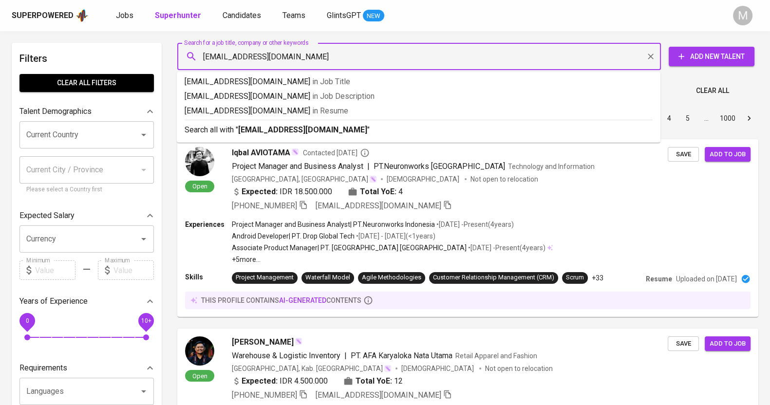
click at [377, 54] on input "[EMAIL_ADDRESS][DOMAIN_NAME]" at bounding box center [421, 56] width 440 height 18
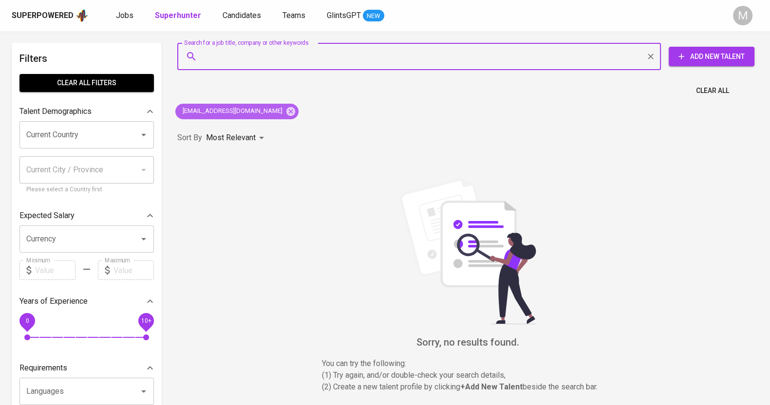
drag, startPoint x: 266, startPoint y: 110, endPoint x: 258, endPoint y: 78, distance: 33.5
click at [285, 110] on icon at bounding box center [290, 111] width 11 height 11
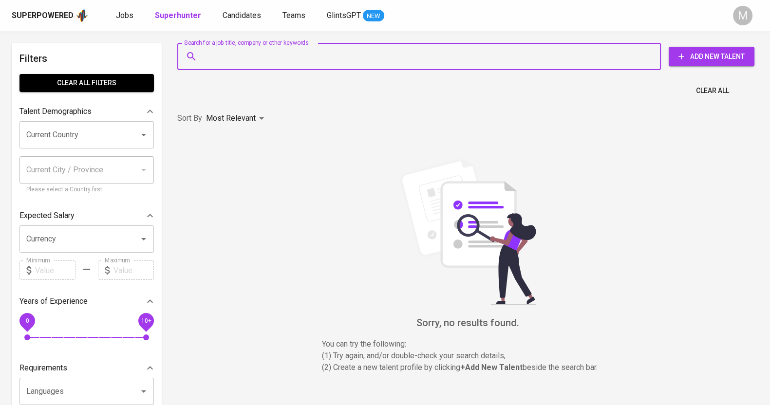
click at [252, 57] on input "Search for a job title, company or other keywords" at bounding box center [421, 56] width 440 height 18
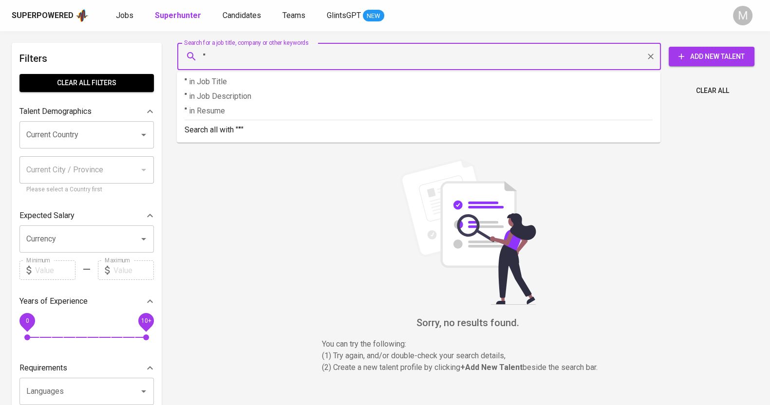
paste input "Dwiany Wirakencana Putri"
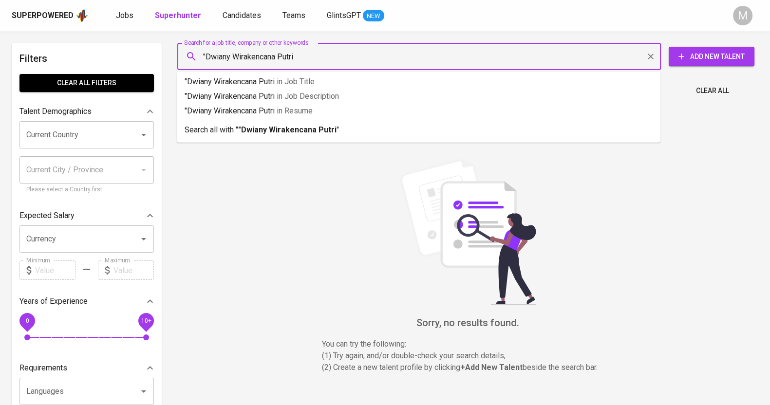
type input ""Dwiany Wirakencana Putri""
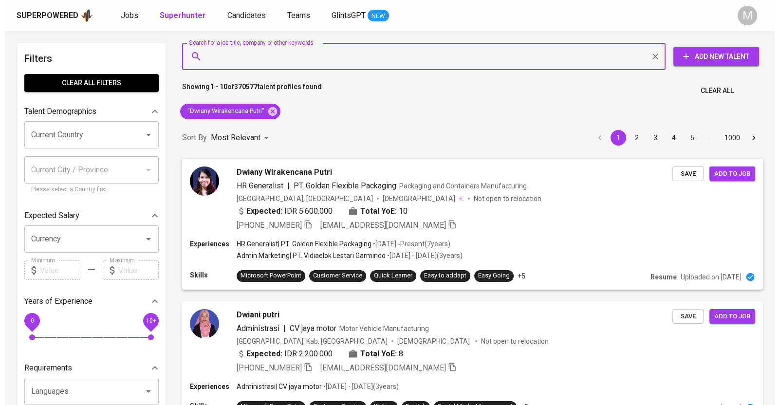
scroll to position [121, 0]
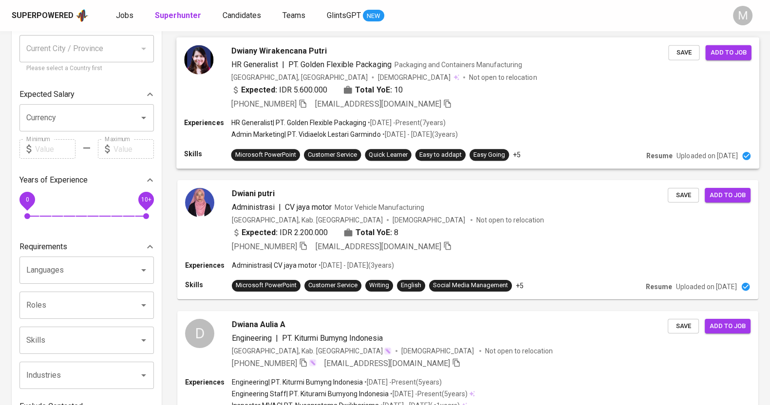
click at [435, 105] on div "[PHONE_NUMBER] [EMAIL_ADDRESS][DOMAIN_NAME]" at bounding box center [449, 104] width 437 height 12
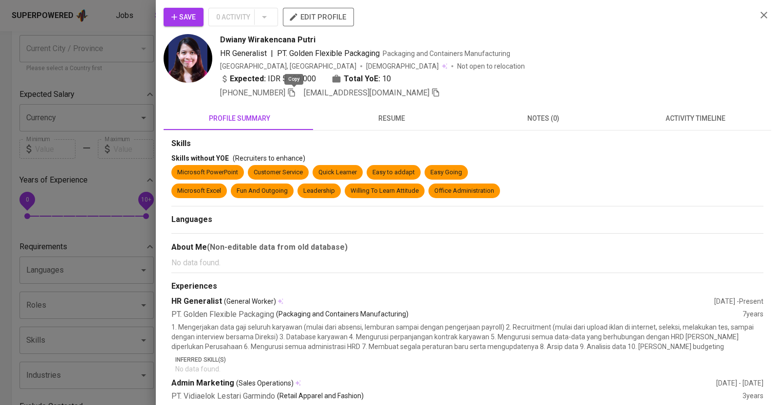
click at [293, 92] on icon "button" at bounding box center [291, 92] width 9 height 9
